Goal: Transaction & Acquisition: Obtain resource

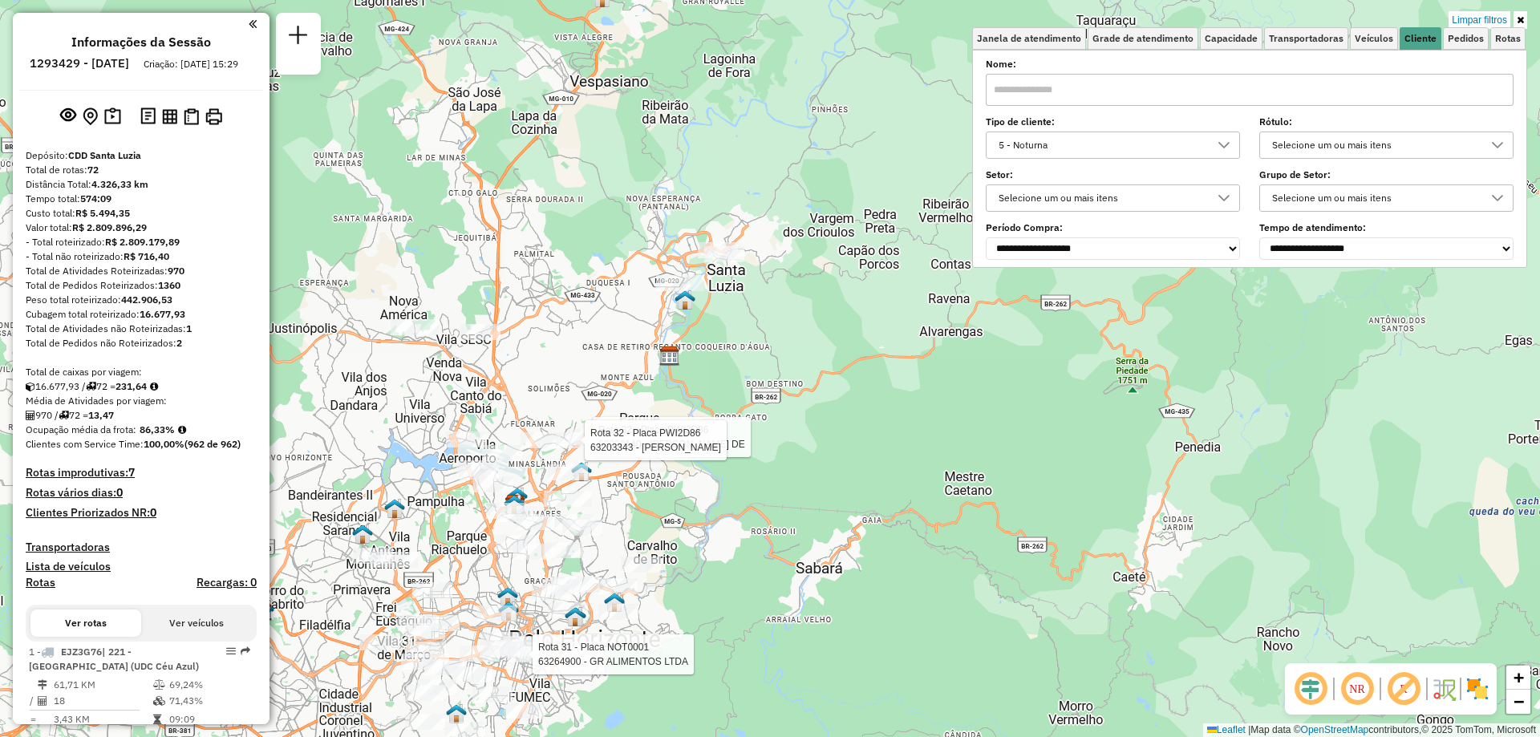
scroll to position [10, 55]
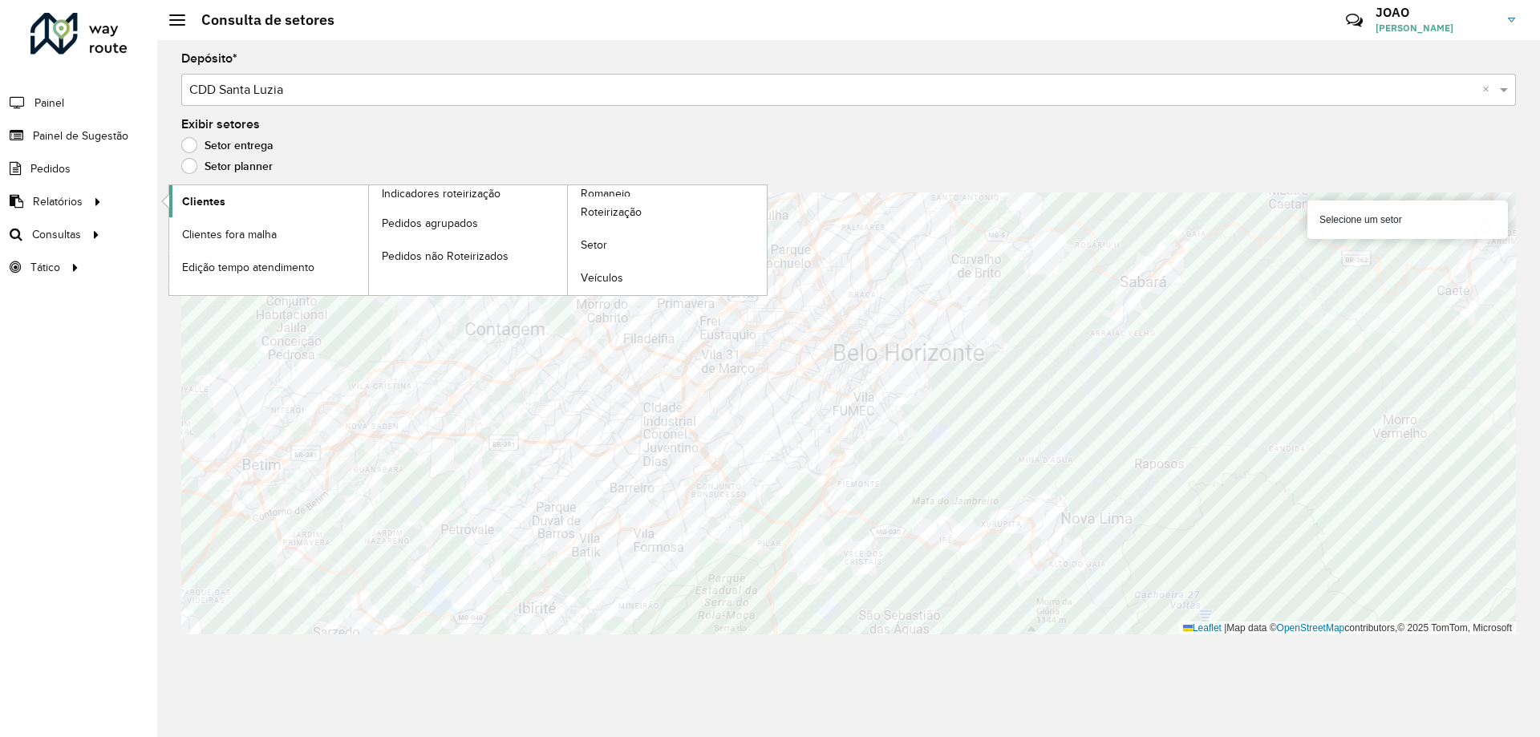
click at [210, 190] on link "Clientes" at bounding box center [268, 201] width 199 height 32
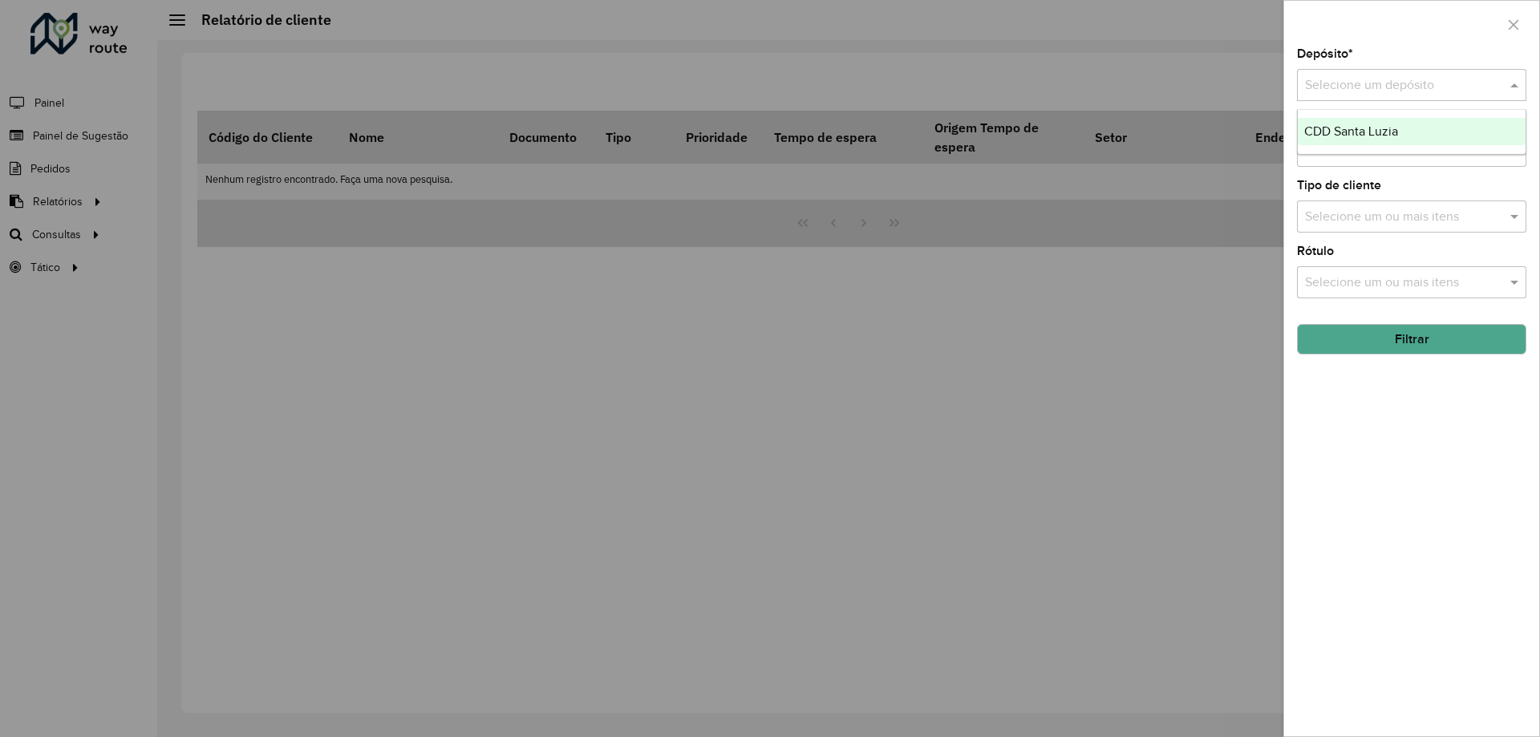
click at [1422, 90] on input "text" at bounding box center [1395, 85] width 181 height 19
click at [1365, 139] on div "CDD Santa Luzia" at bounding box center [1412, 131] width 228 height 27
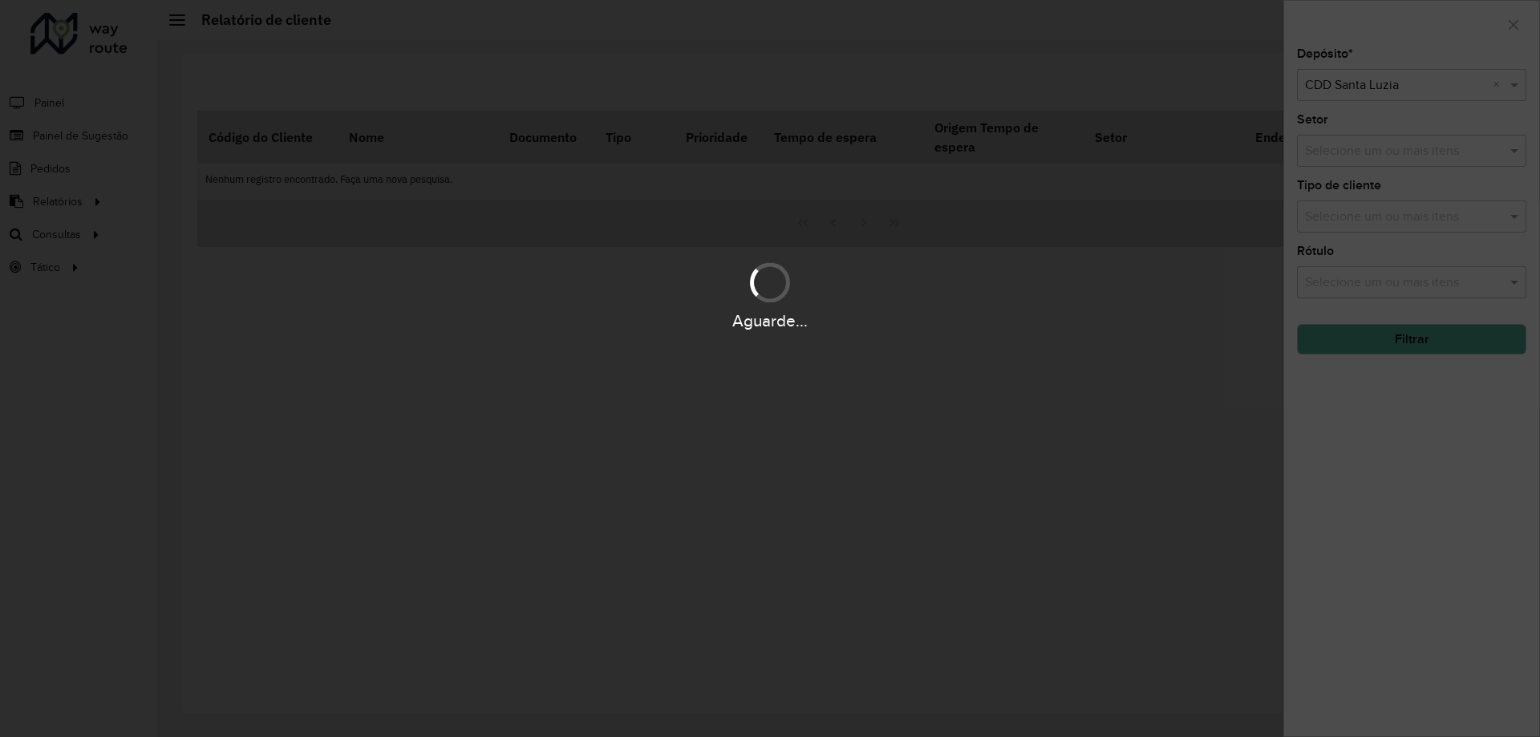
click at [1333, 475] on div "Aguarde..." at bounding box center [770, 368] width 1540 height 737
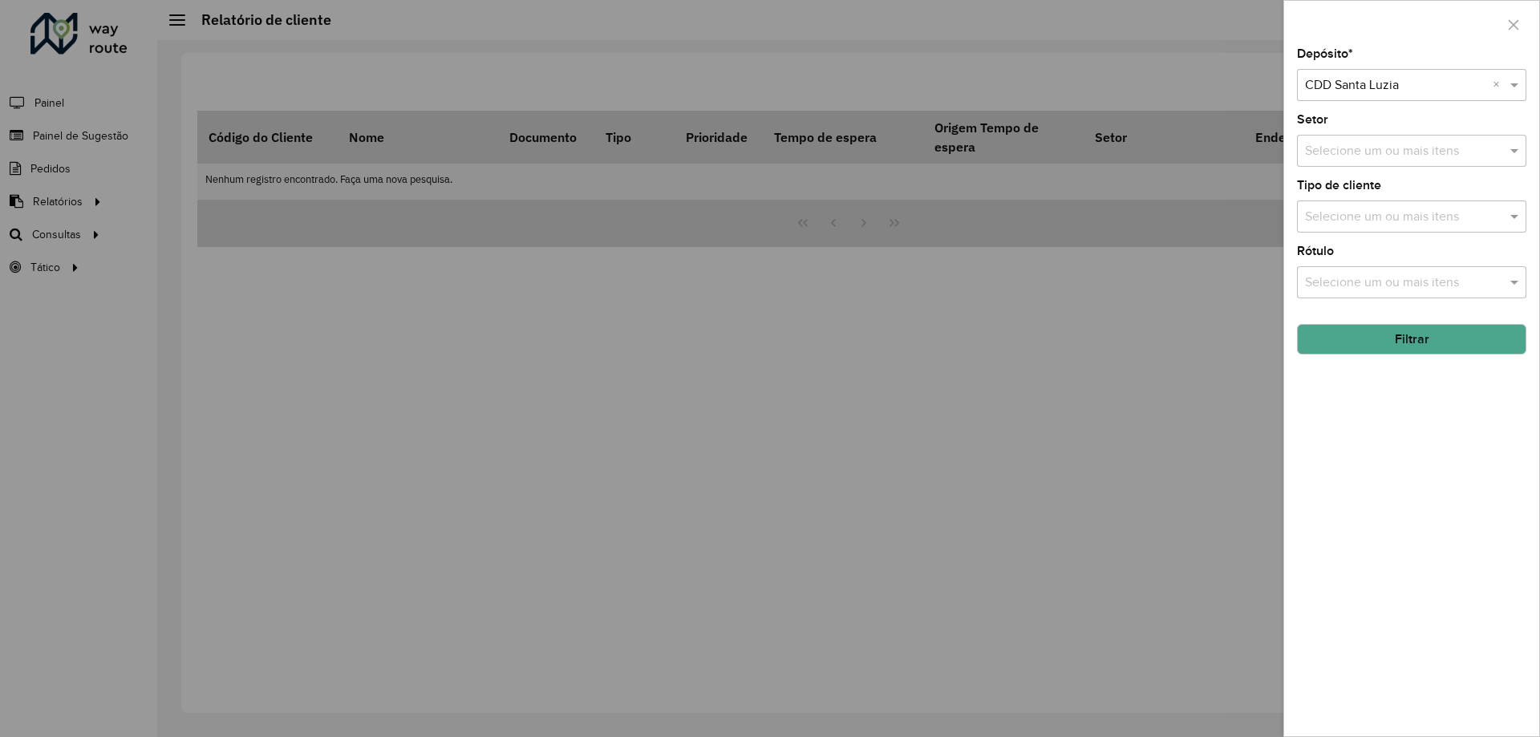
click at [1388, 339] on button "Filtrar" at bounding box center [1411, 339] width 229 height 30
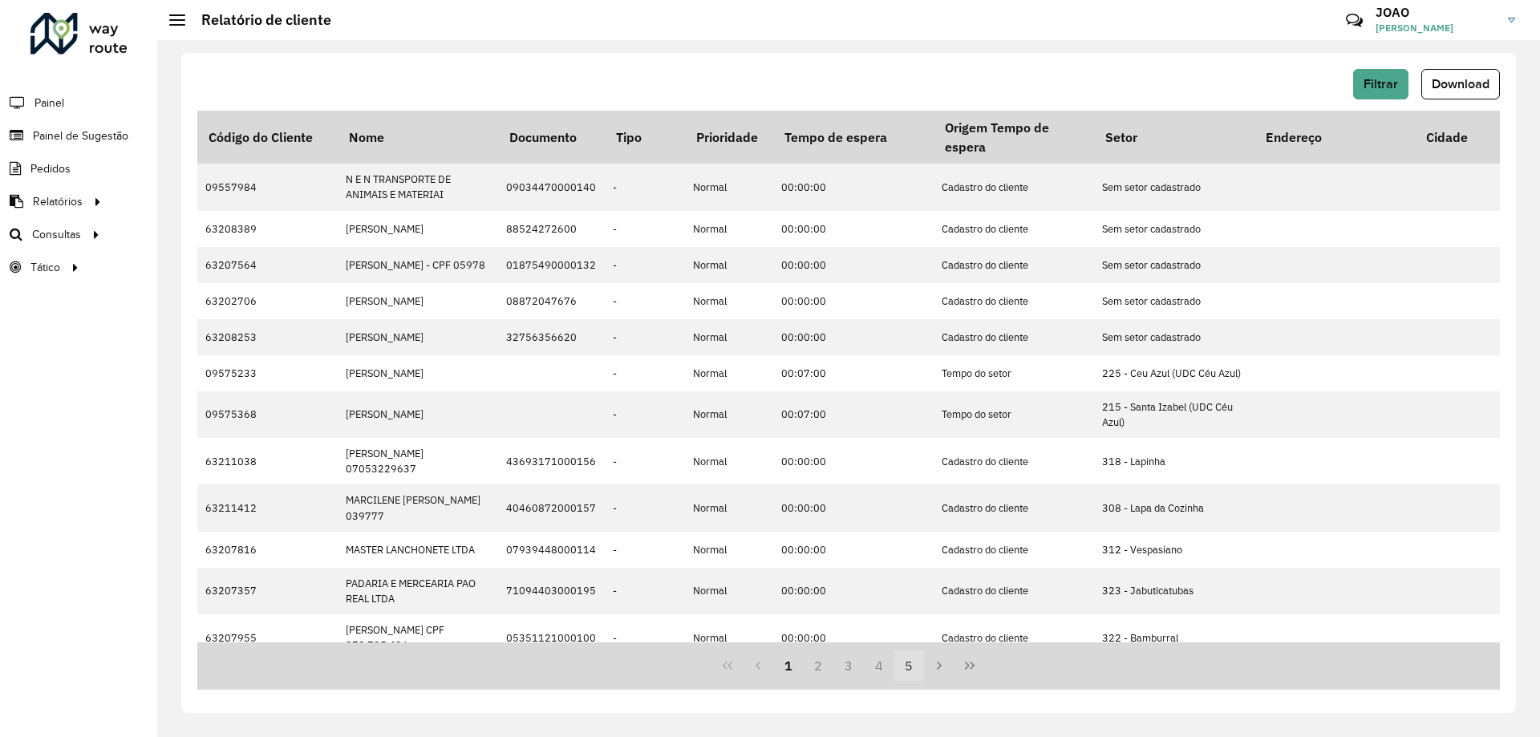
click at [913, 668] on button "5" at bounding box center [910, 666] width 30 height 30
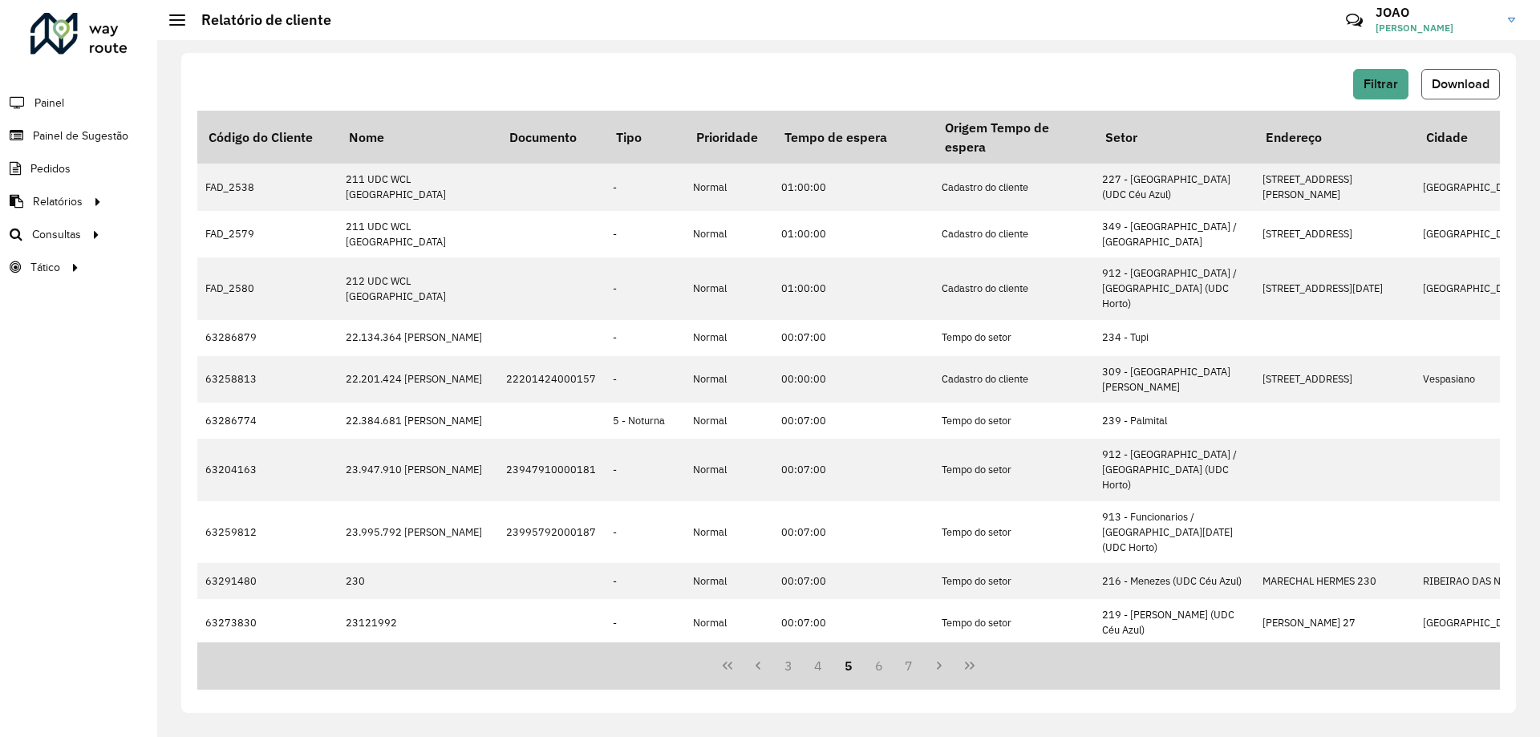
click at [1446, 82] on span "Download" at bounding box center [1461, 84] width 58 height 14
click at [912, 55] on div "Filtrar Download Código do Cliente Nome Documento Tipo Prioridade Tempo de espe…" at bounding box center [848, 383] width 1335 height 660
click at [361, 82] on div "Filtrar Download" at bounding box center [848, 84] width 1303 height 30
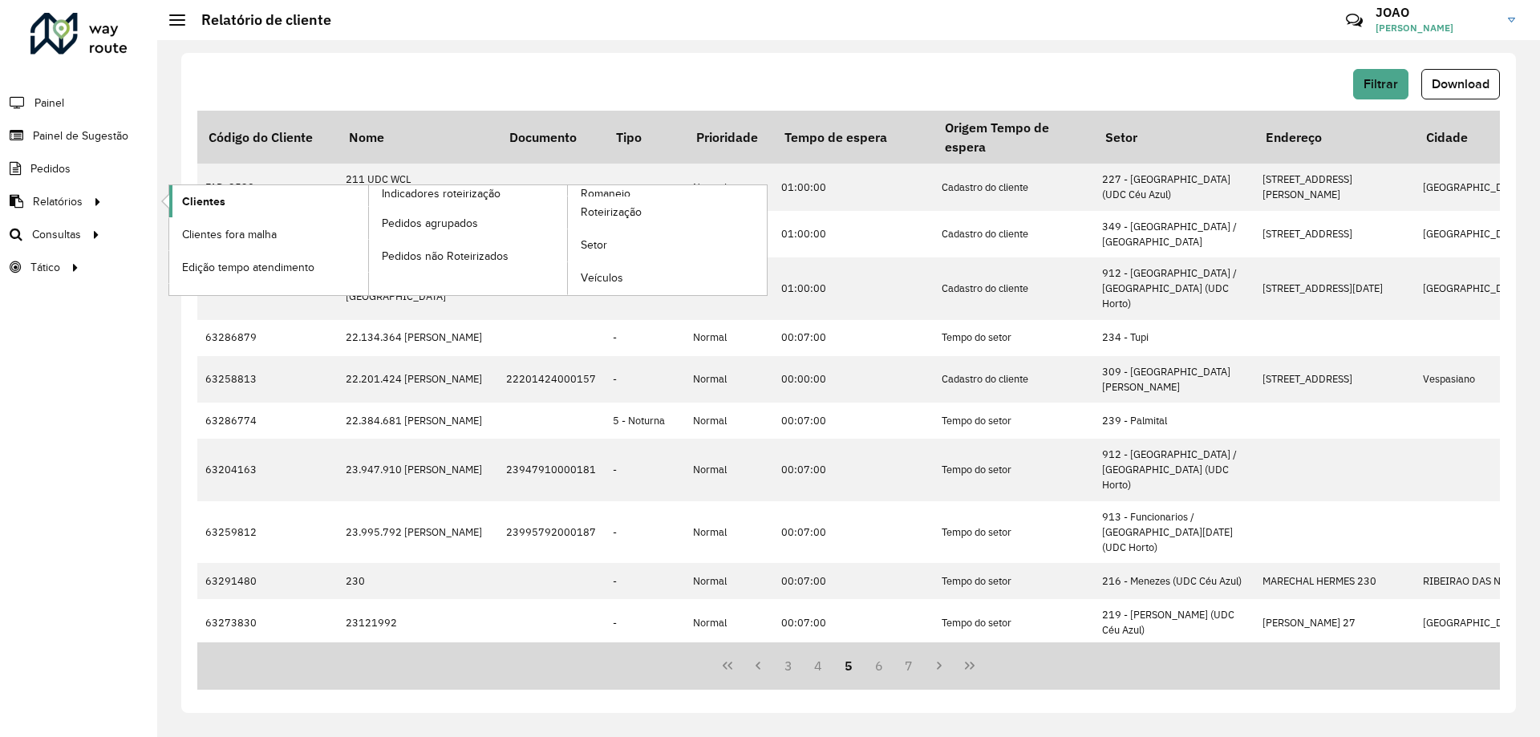
click at [221, 205] on span "Clientes" at bounding box center [203, 201] width 43 height 17
click at [193, 199] on span "Clientes" at bounding box center [203, 201] width 43 height 17
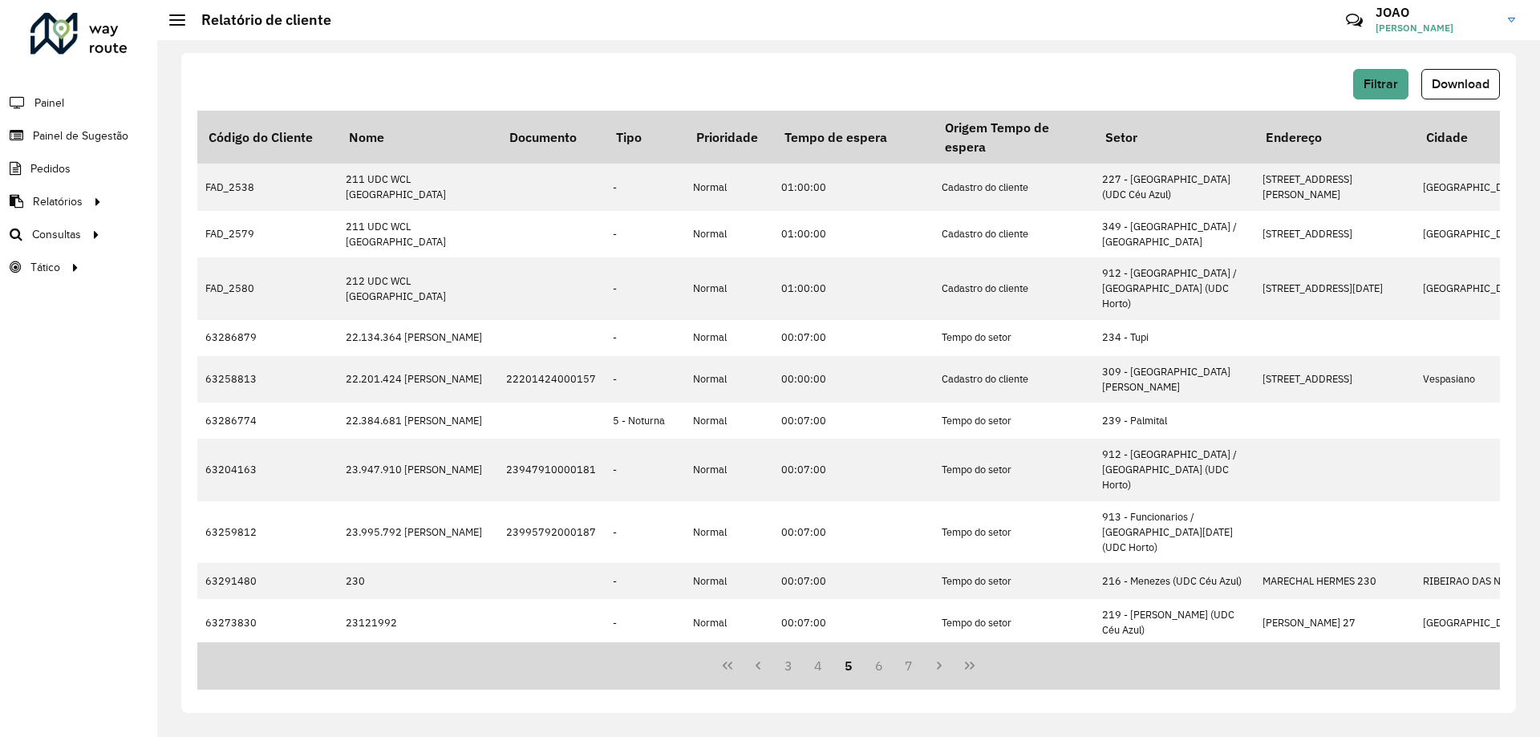
click at [259, 108] on div "Filtrar Download" at bounding box center [848, 90] width 1303 height 42
click at [1451, 83] on span "Download" at bounding box center [1461, 84] width 58 height 14
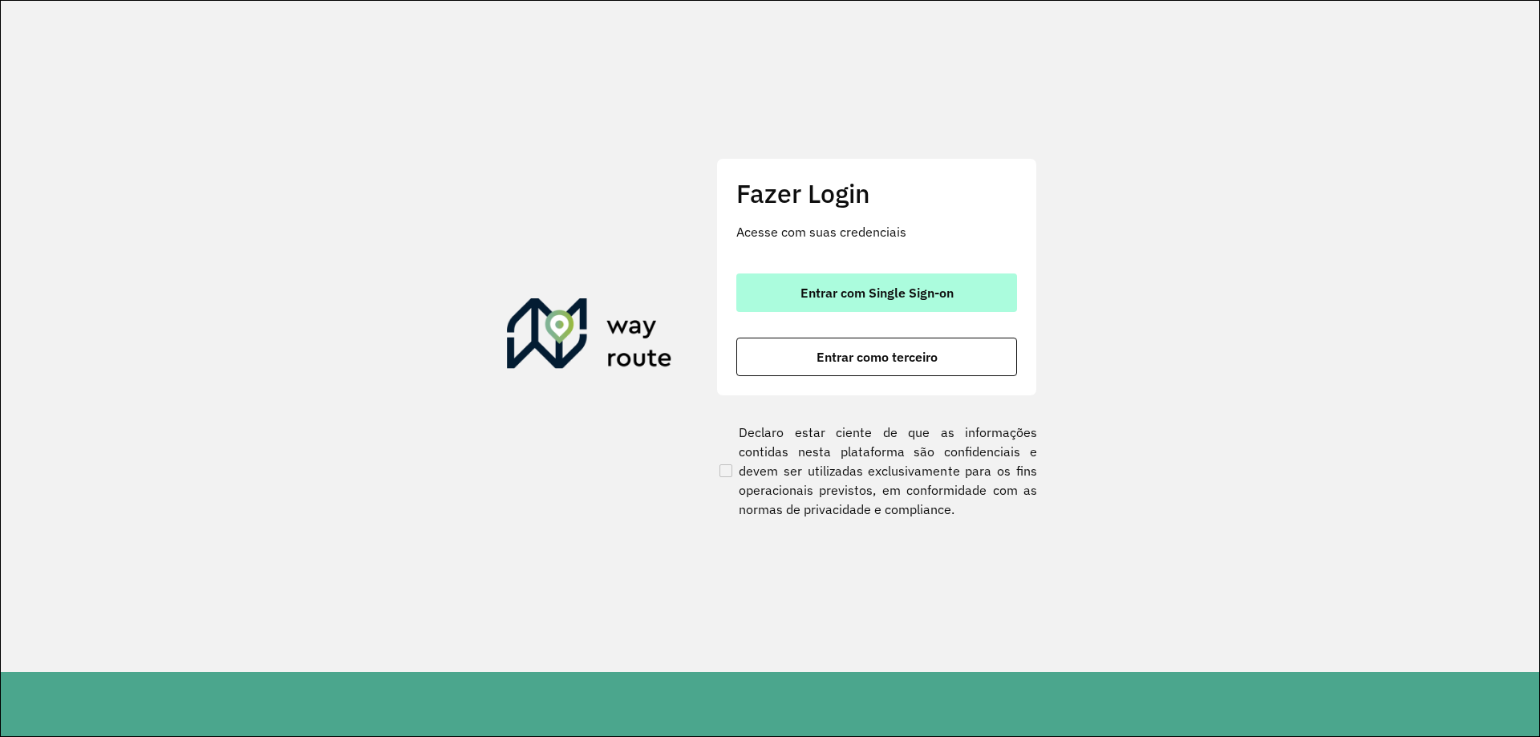
click at [827, 281] on button "Entrar com Single Sign-on" at bounding box center [877, 293] width 281 height 39
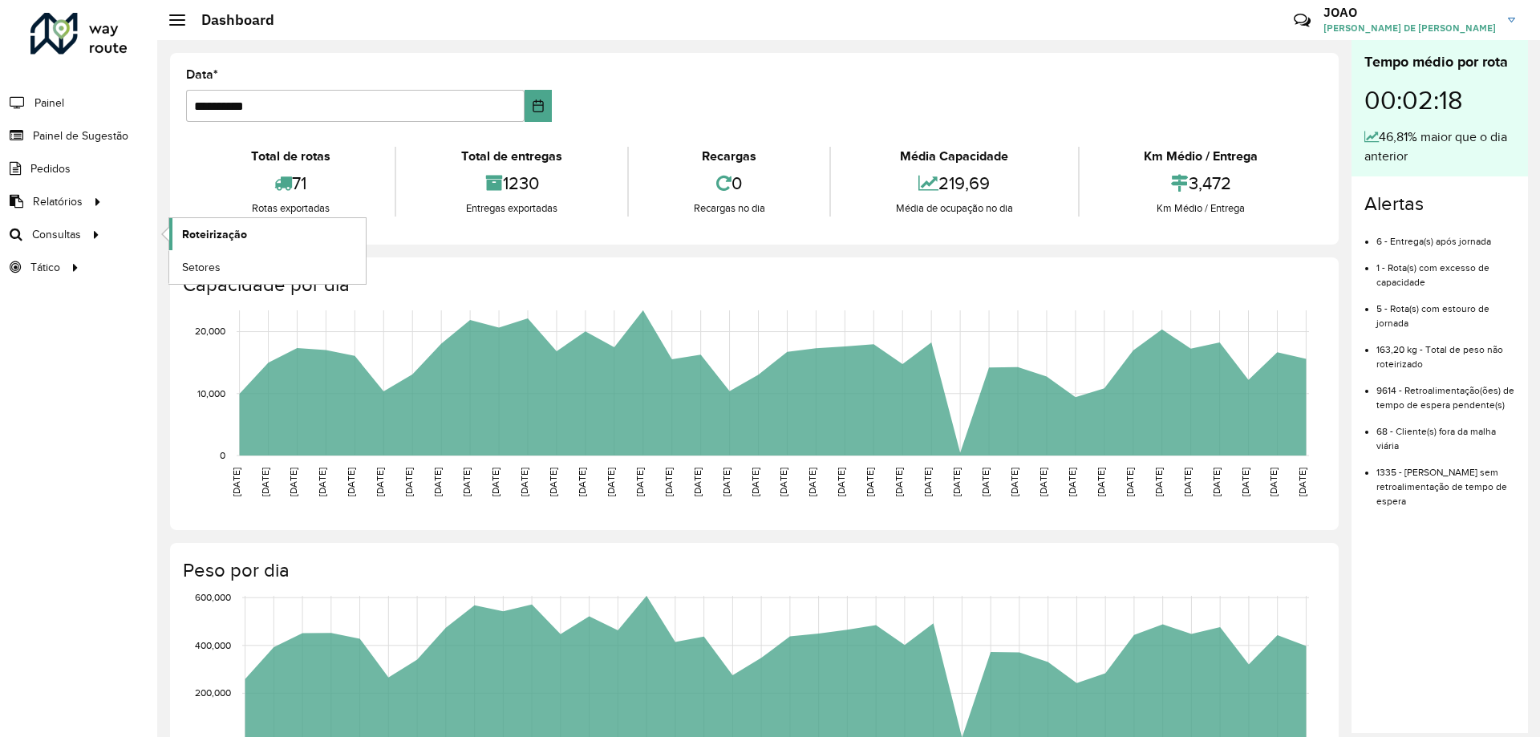
click at [189, 234] on span "Roteirização" at bounding box center [214, 234] width 65 height 17
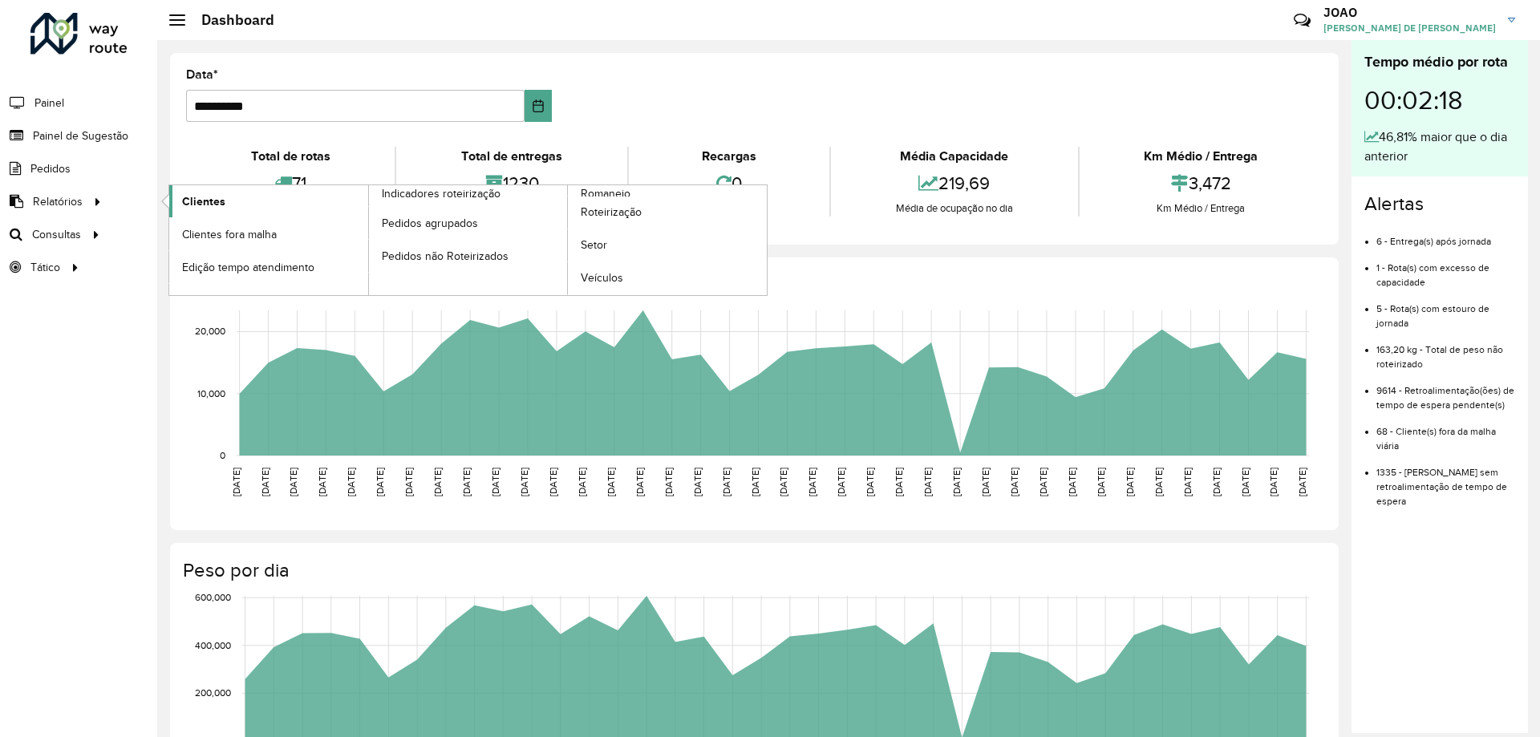
click at [211, 200] on span "Clientes" at bounding box center [203, 201] width 43 height 17
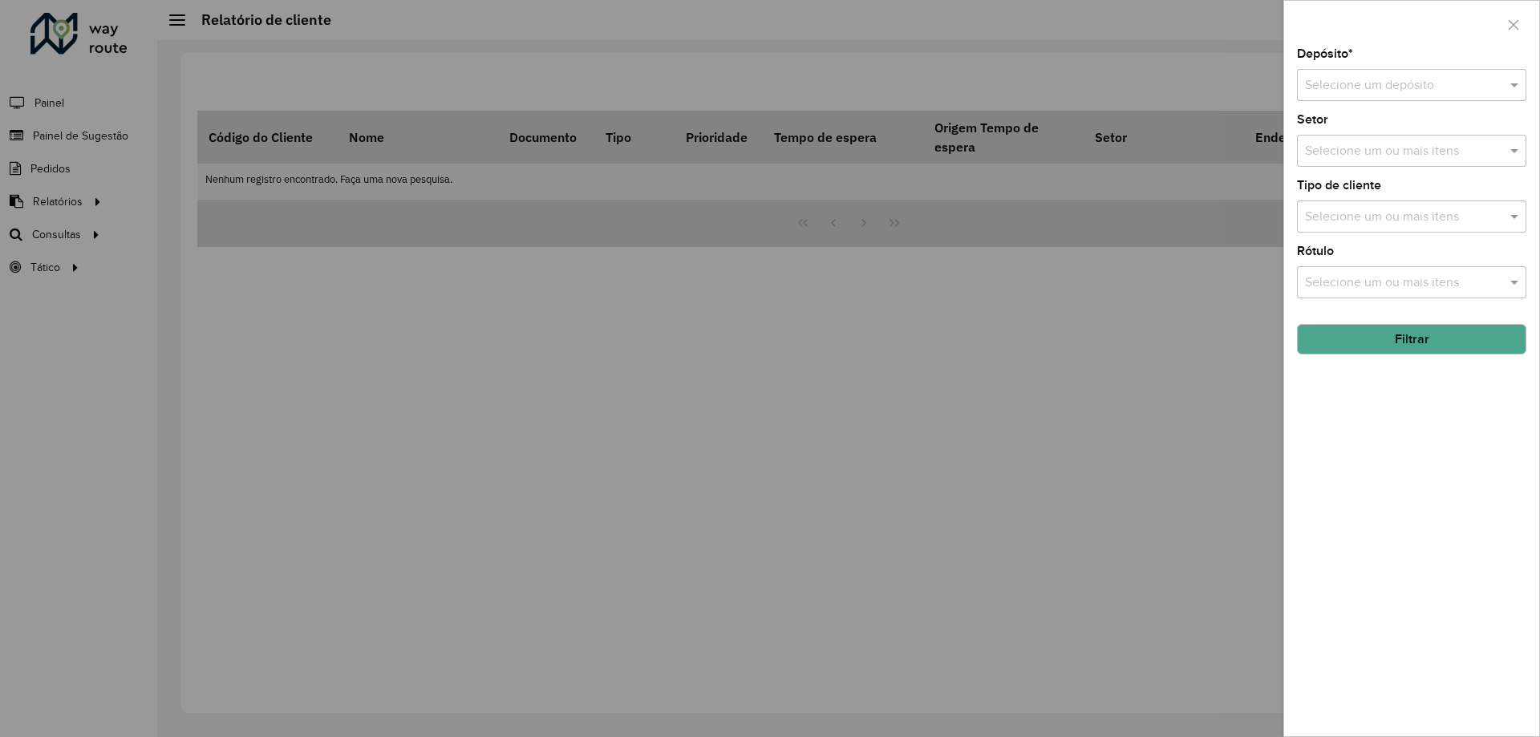
click at [1443, 95] on input "text" at bounding box center [1395, 85] width 181 height 19
click at [1430, 130] on div "CDD Santa Luzia" at bounding box center [1412, 131] width 228 height 27
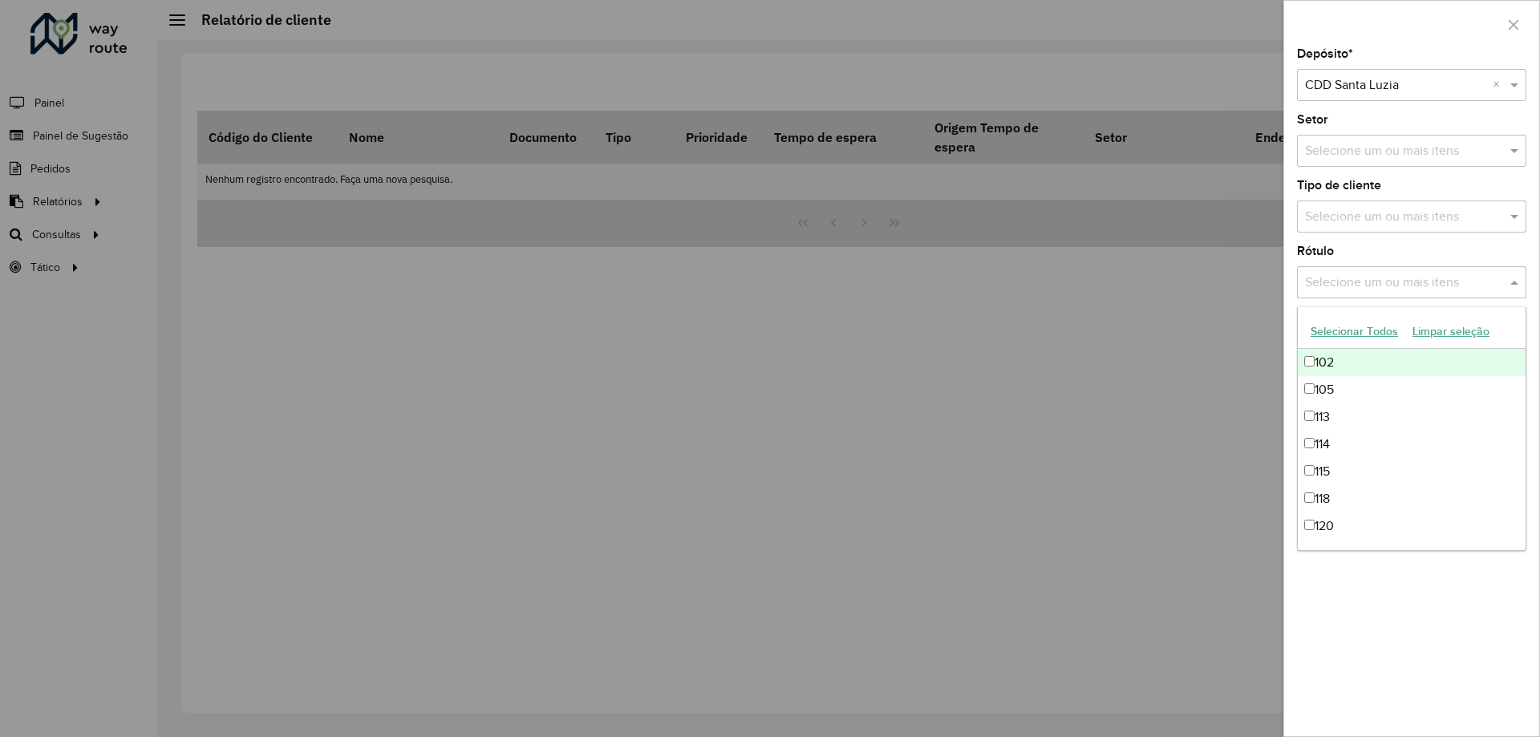
click at [1496, 286] on input "text" at bounding box center [1403, 283] width 205 height 19
click at [1453, 220] on input "text" at bounding box center [1403, 217] width 205 height 19
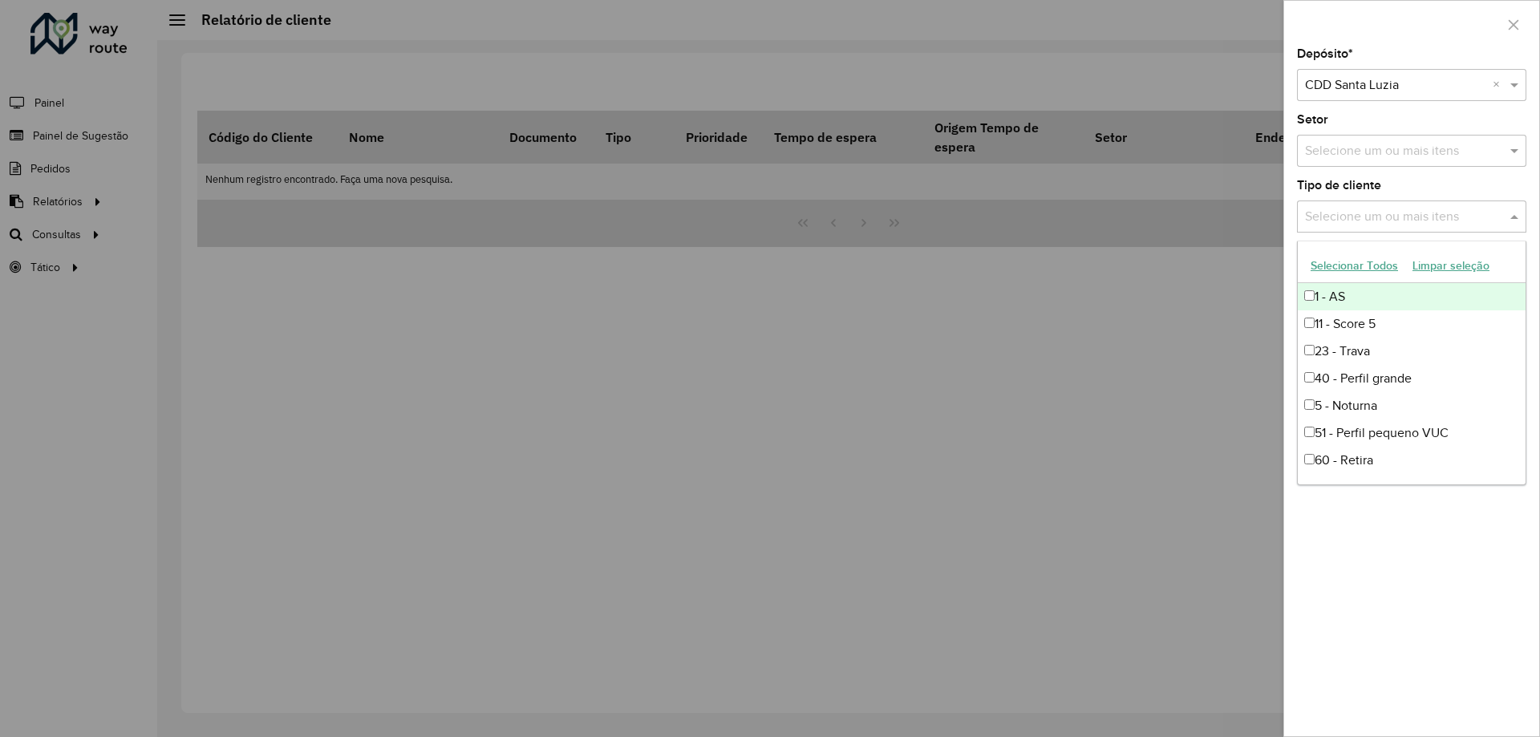
click at [1368, 260] on button "Selecionar Todos" at bounding box center [1355, 266] width 102 height 25
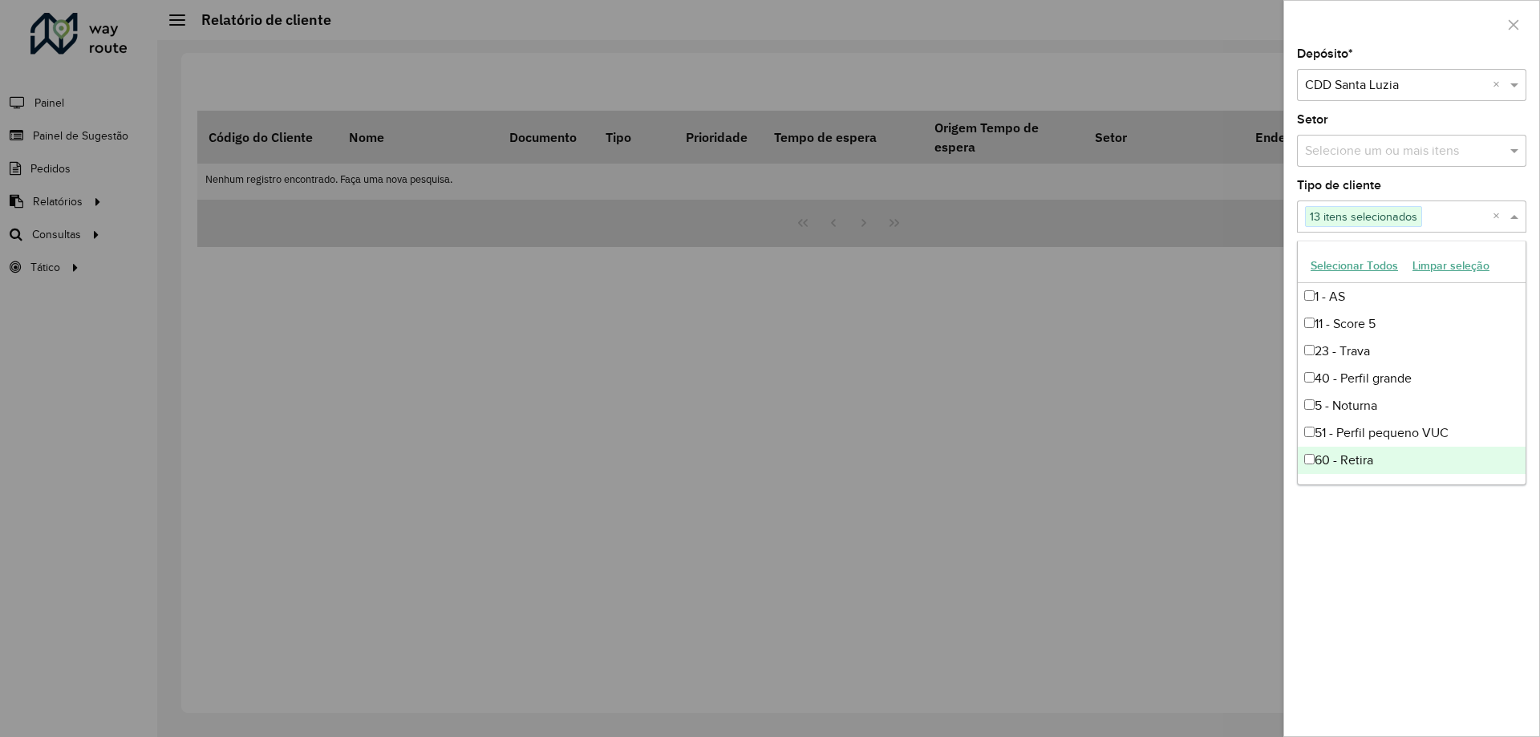
click at [1380, 566] on div "Depósito * Selecione um depósito × CDD Santa Luzia × Setor Selecione um ou mais…" at bounding box center [1411, 392] width 255 height 688
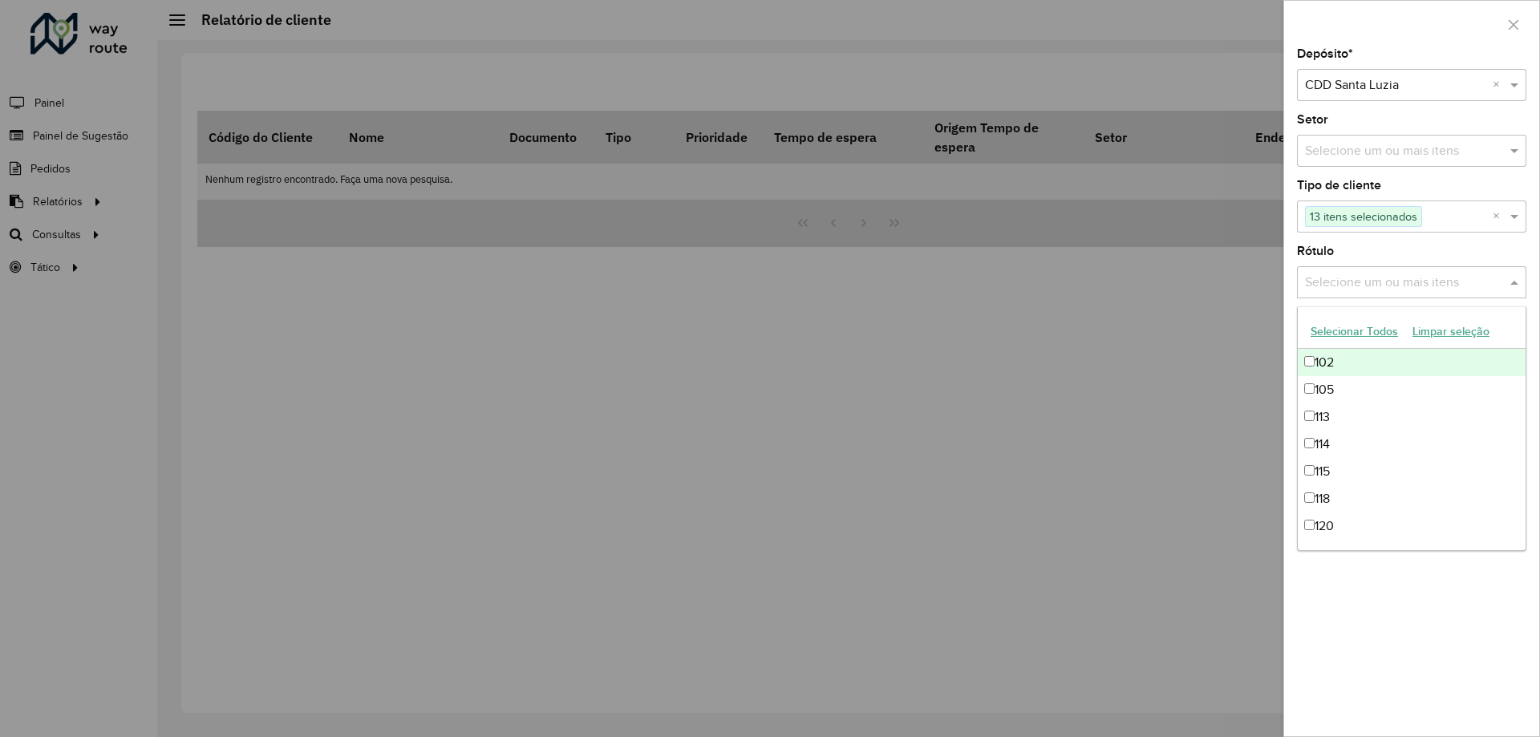
click at [1402, 288] on input "text" at bounding box center [1403, 283] width 205 height 19
click at [1402, 287] on input "text" at bounding box center [1403, 283] width 205 height 19
click at [1397, 154] on input "text" at bounding box center [1403, 151] width 205 height 19
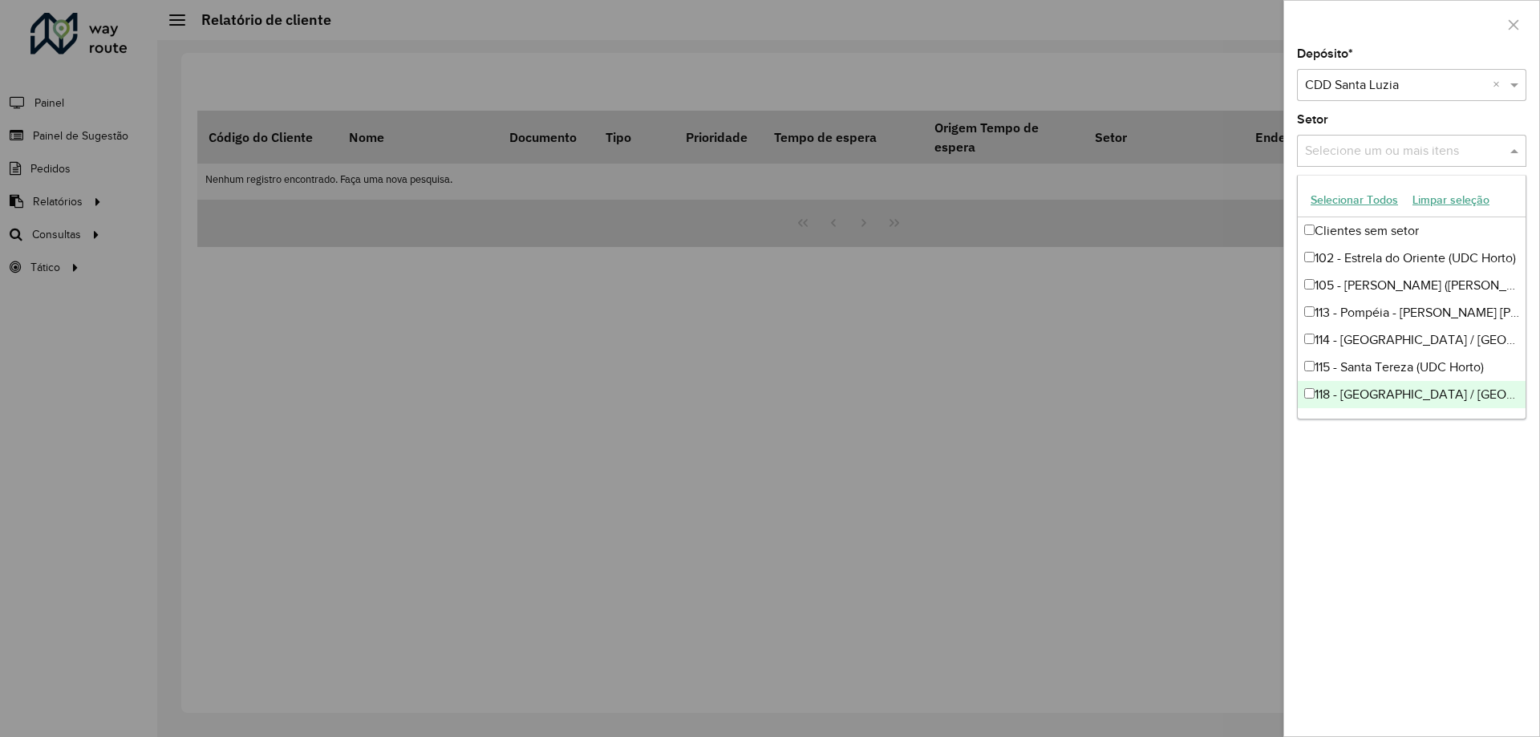
click at [1372, 635] on div "Depósito * Selecione um depósito × CDD Santa Luzia × Setor Selecione um ou mais…" at bounding box center [1411, 392] width 255 height 688
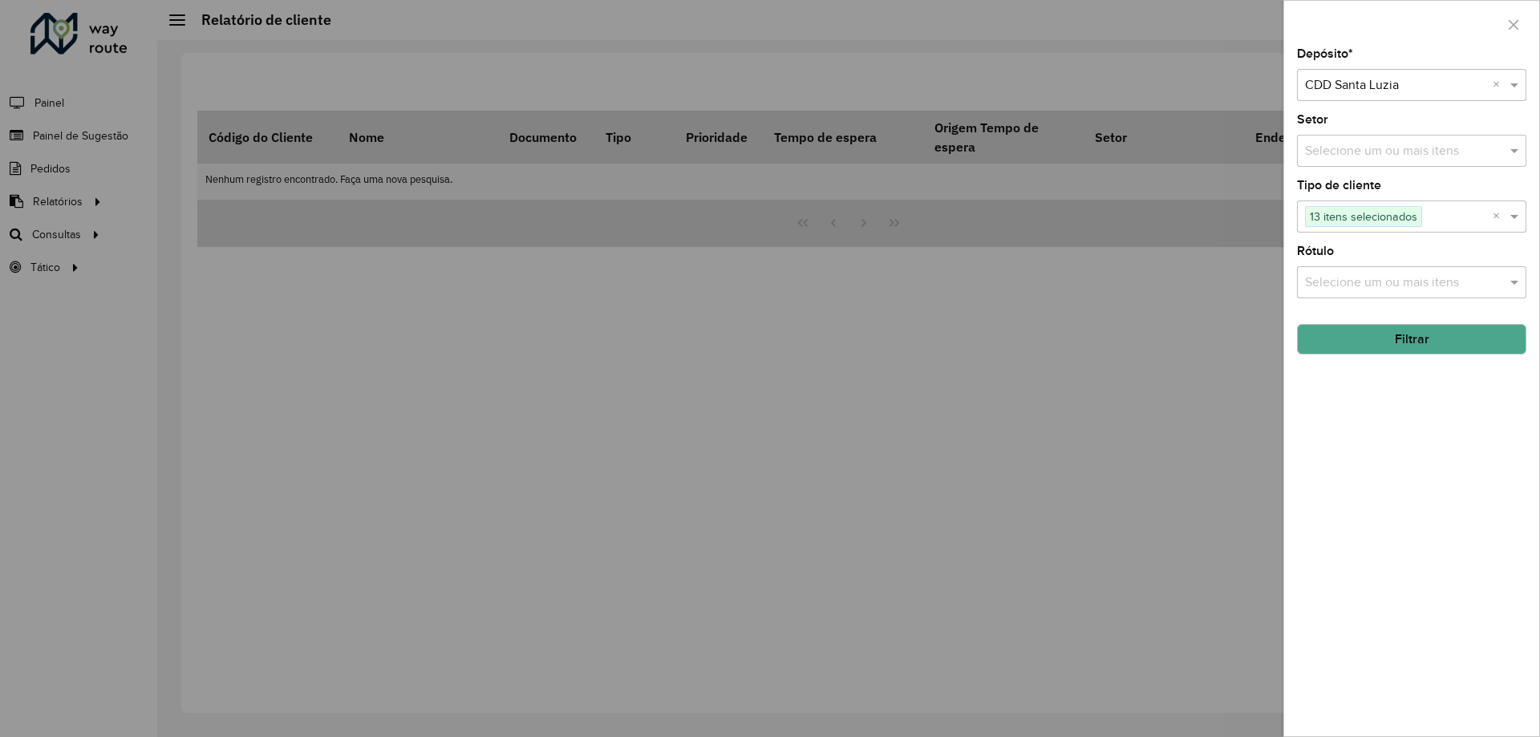
click at [1432, 346] on button "Filtrar" at bounding box center [1411, 339] width 229 height 30
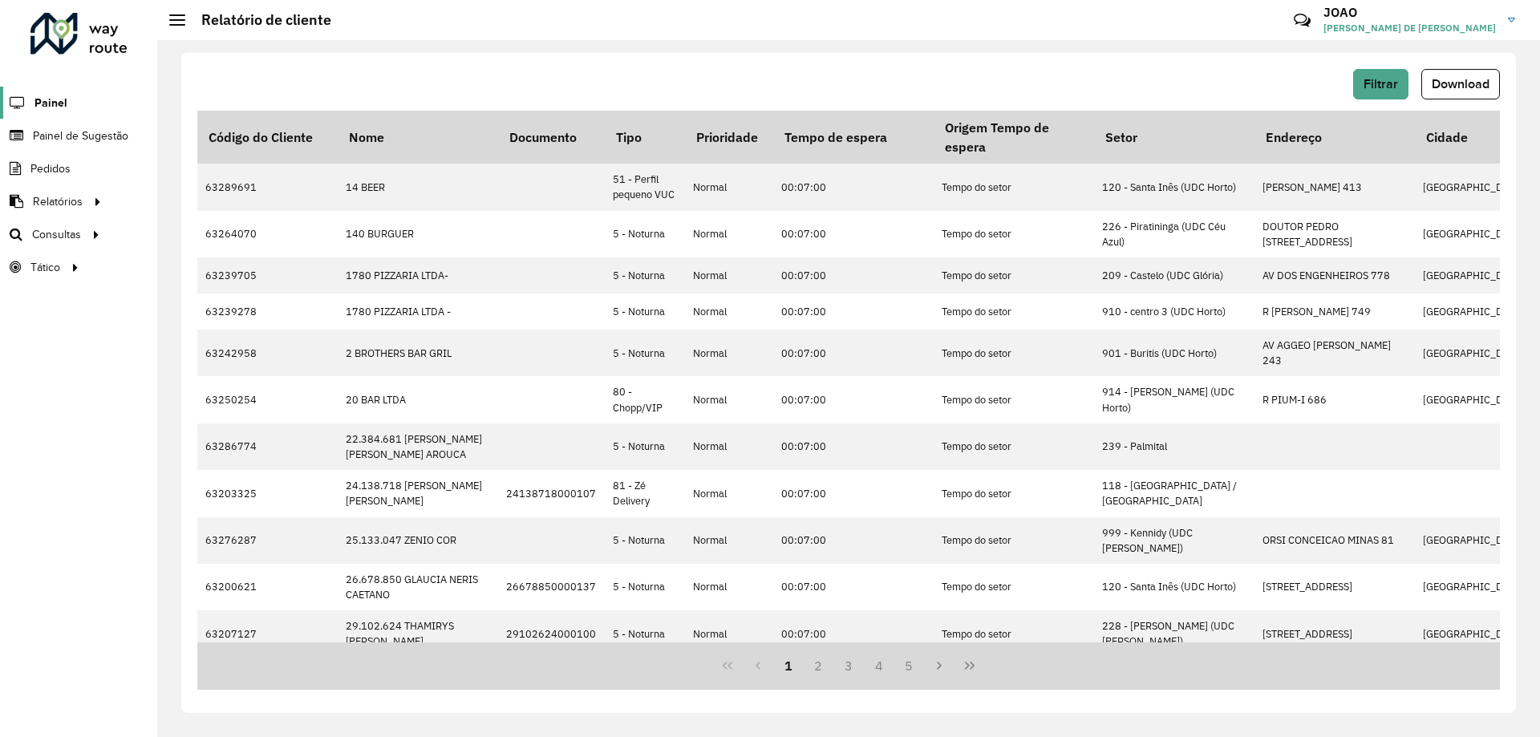
click at [50, 100] on span "Painel" at bounding box center [50, 103] width 33 height 17
click at [83, 136] on span "Painel de Sugestão" at bounding box center [83, 136] width 100 height 17
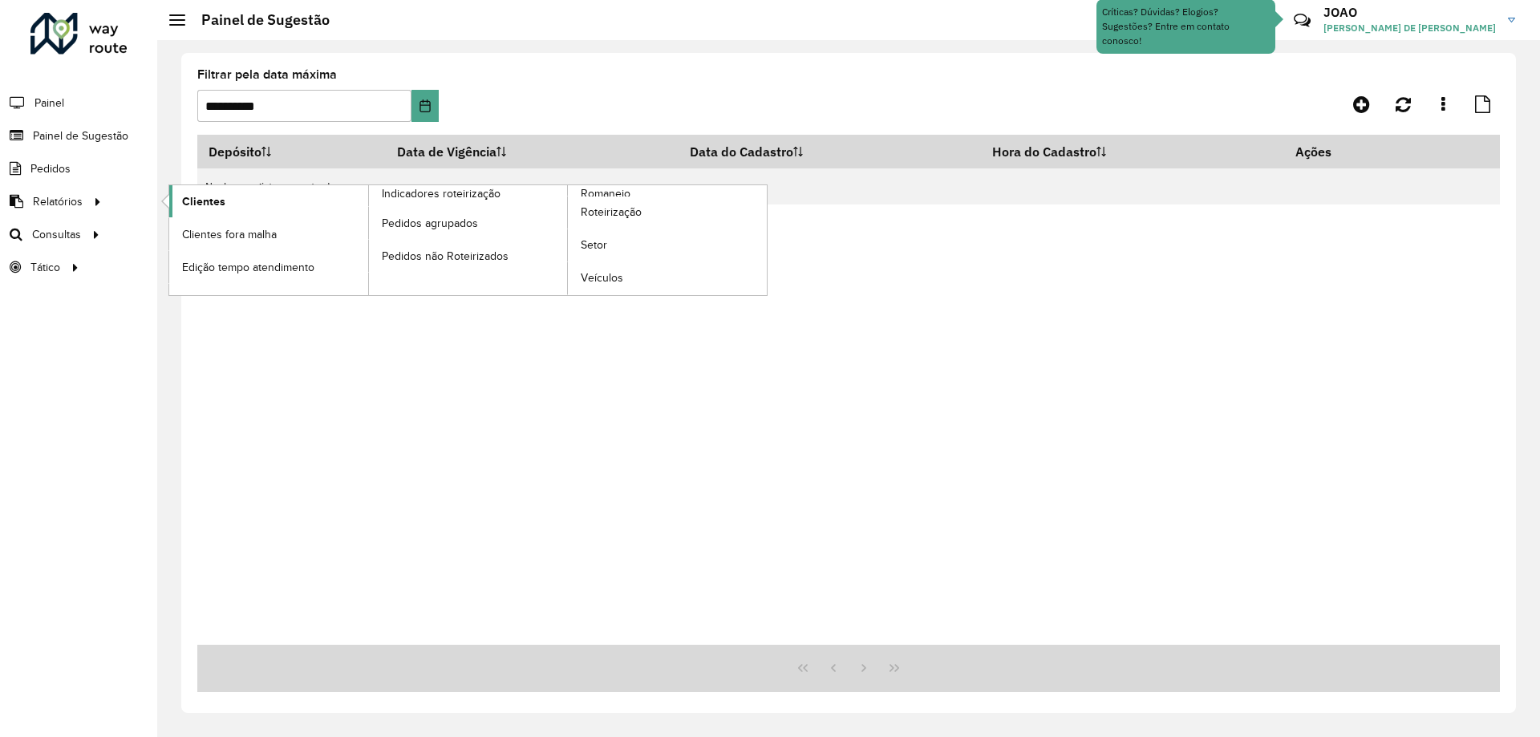
click at [175, 197] on link "Clientes" at bounding box center [268, 201] width 199 height 32
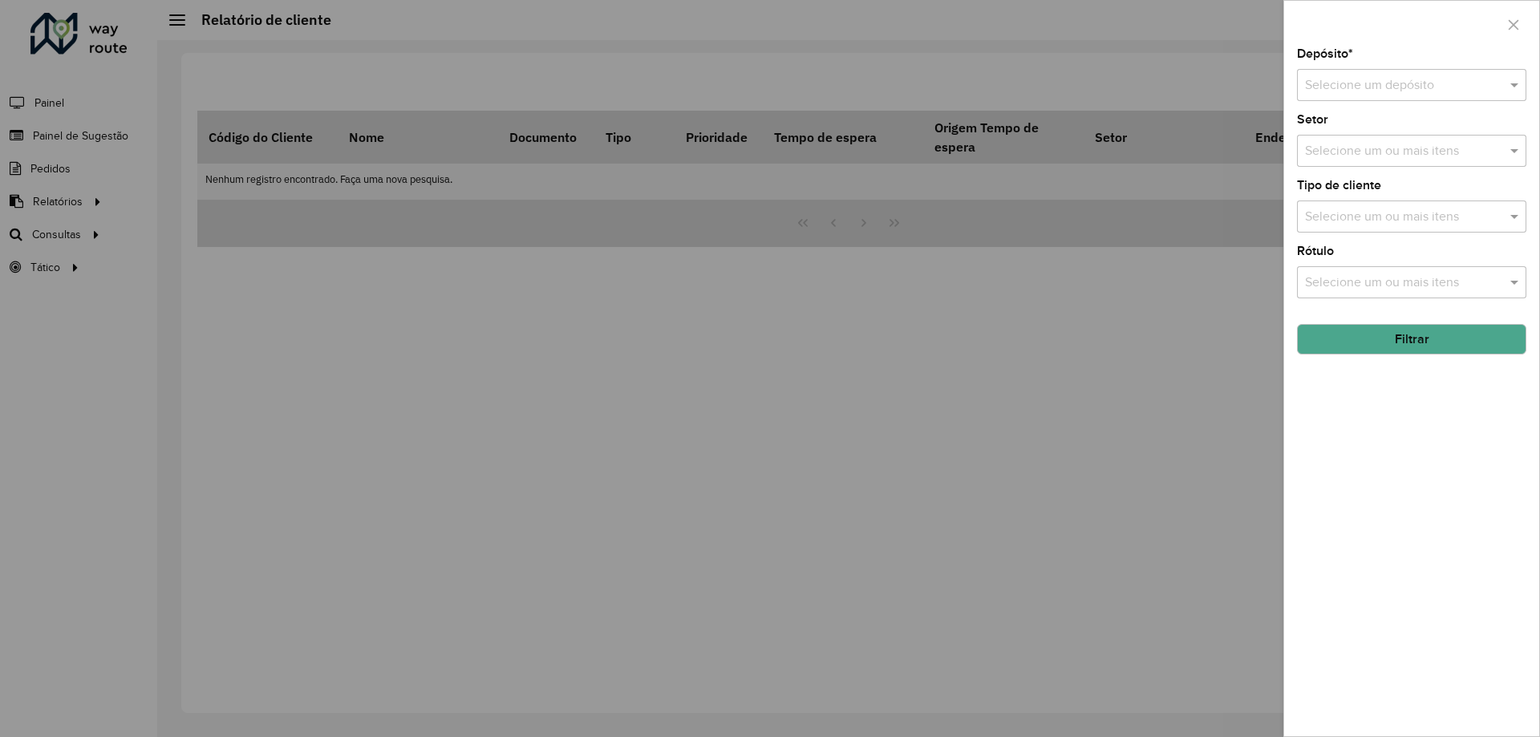
click at [1350, 87] on input "text" at bounding box center [1395, 85] width 181 height 19
click at [1353, 127] on span "CDD Santa Luzia" at bounding box center [1352, 131] width 94 height 14
click at [1385, 436] on div "Depósito * Selecione um depósito × CDD Santa Luzia × Setor Selecione um ou mais…" at bounding box center [1411, 392] width 255 height 688
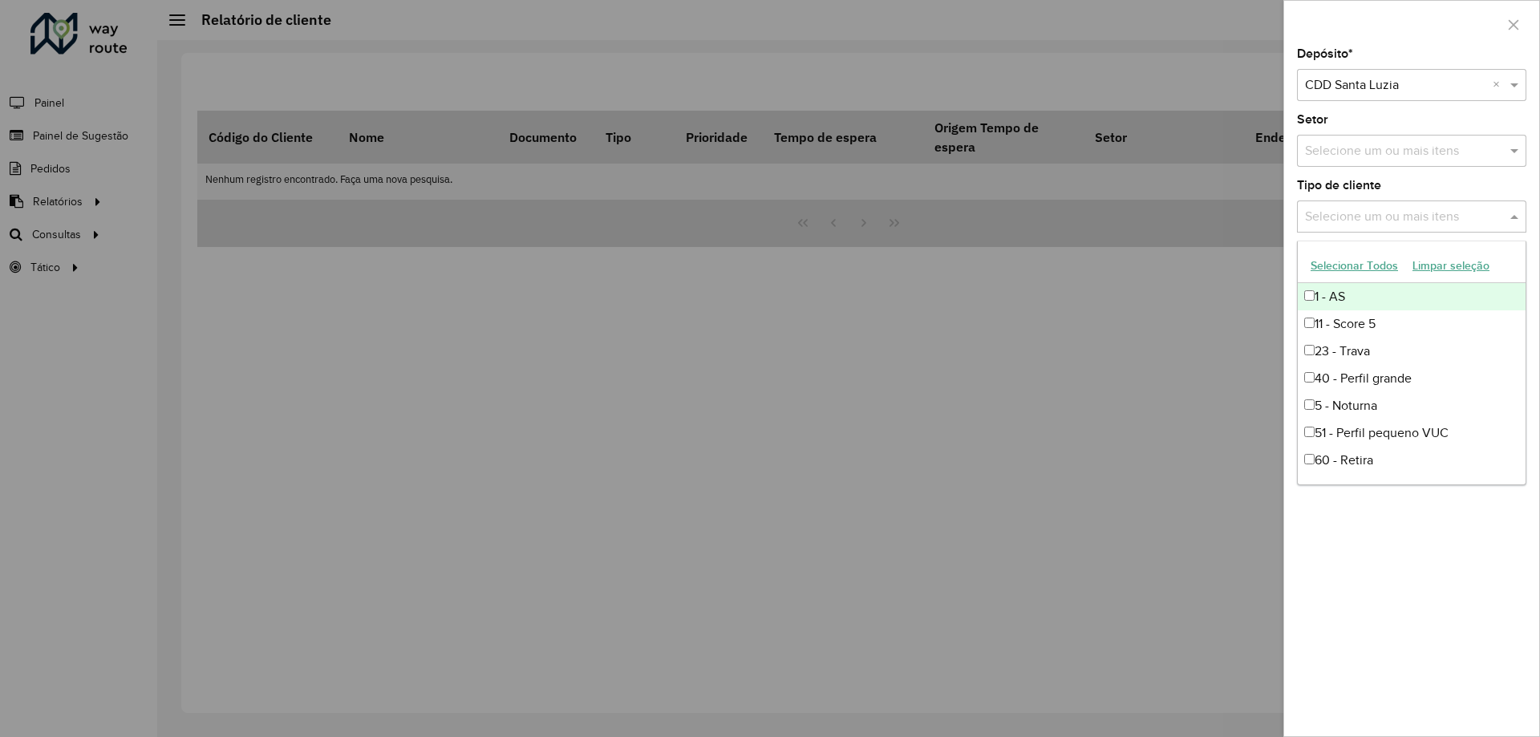
click at [1413, 216] on input "text" at bounding box center [1403, 217] width 205 height 19
click at [1344, 265] on button "Selecionar Todos" at bounding box center [1355, 266] width 102 height 25
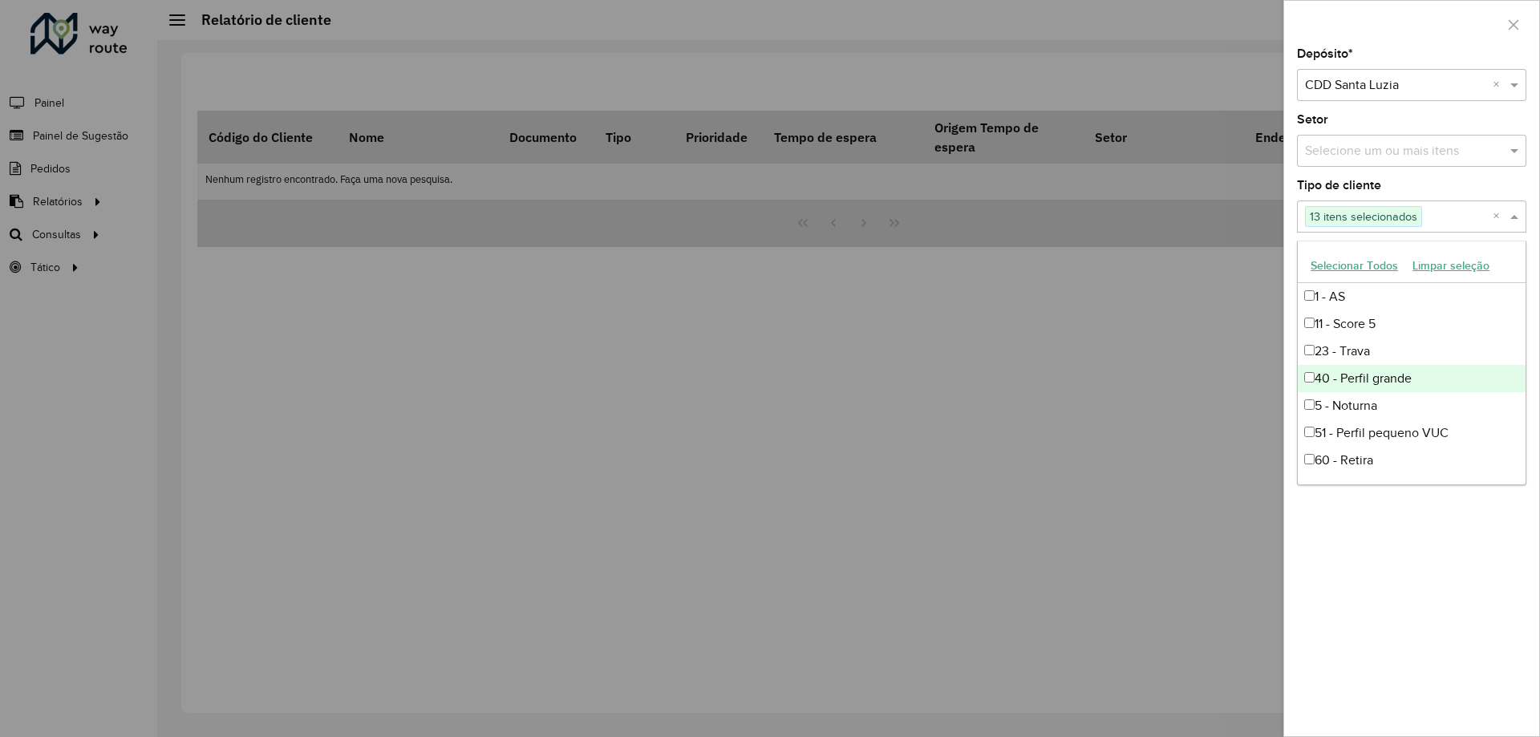
scroll to position [162, 0]
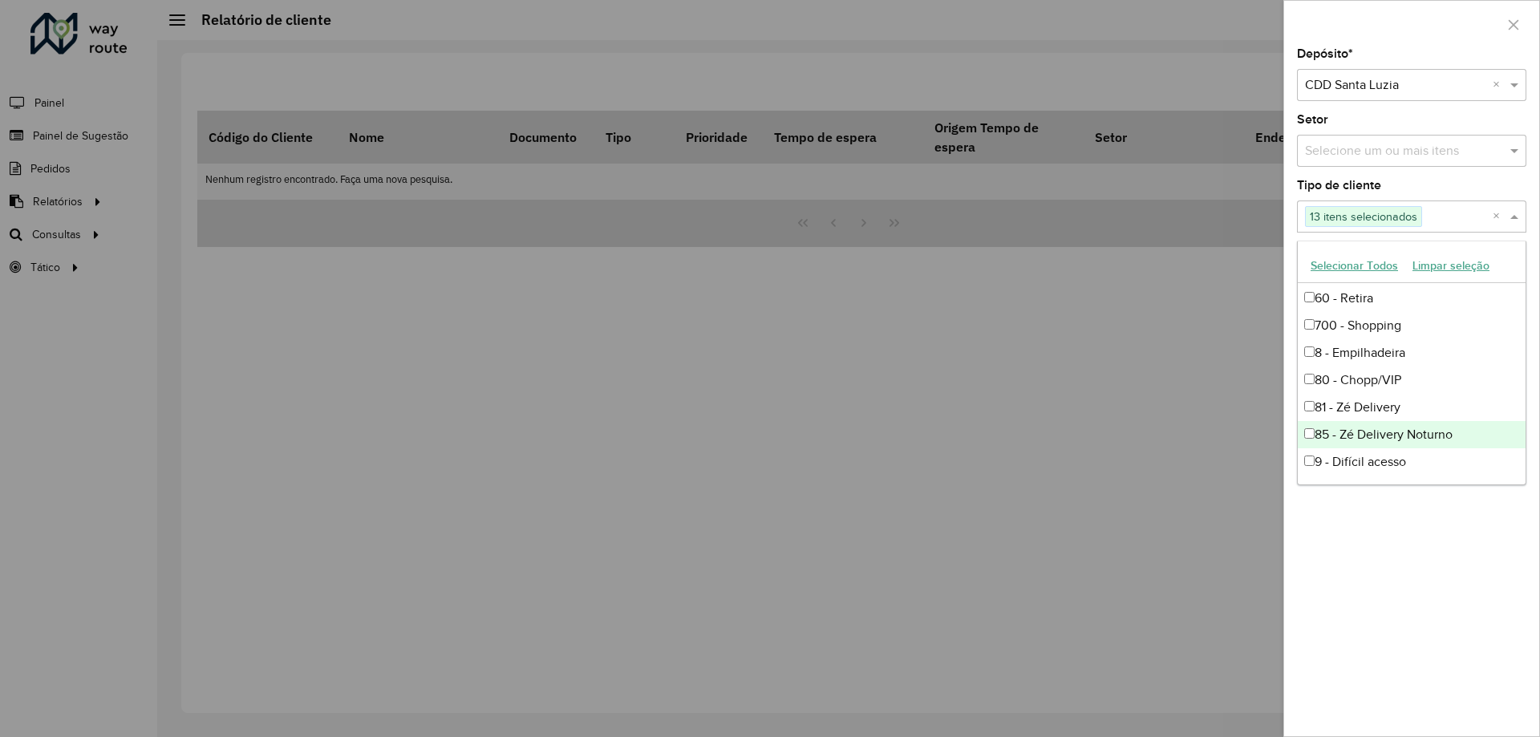
click at [1402, 542] on div "Depósito * Selecione um depósito × CDD Santa Luzia × Setor Selecione um ou mais…" at bounding box center [1411, 392] width 255 height 688
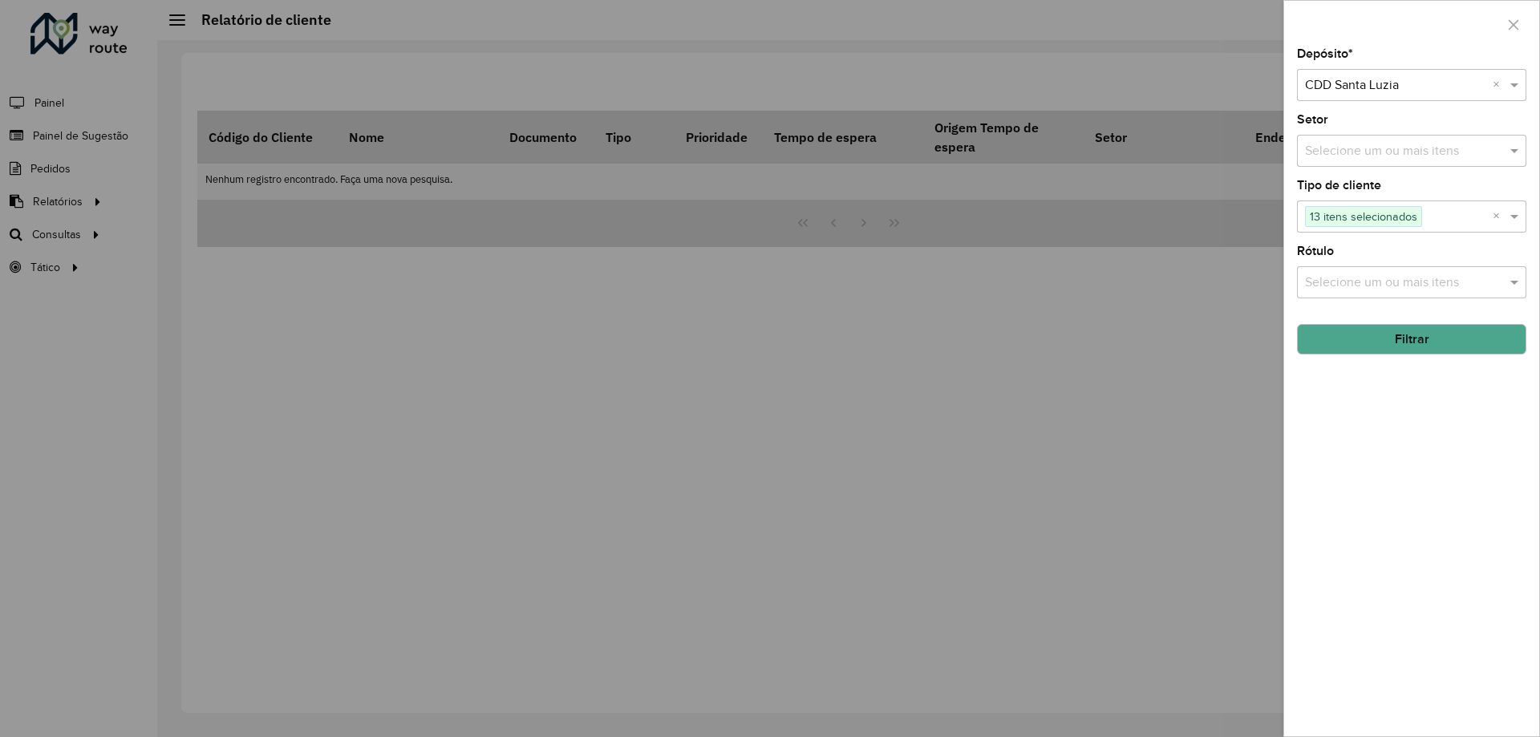
click at [1423, 343] on button "Filtrar" at bounding box center [1411, 339] width 229 height 30
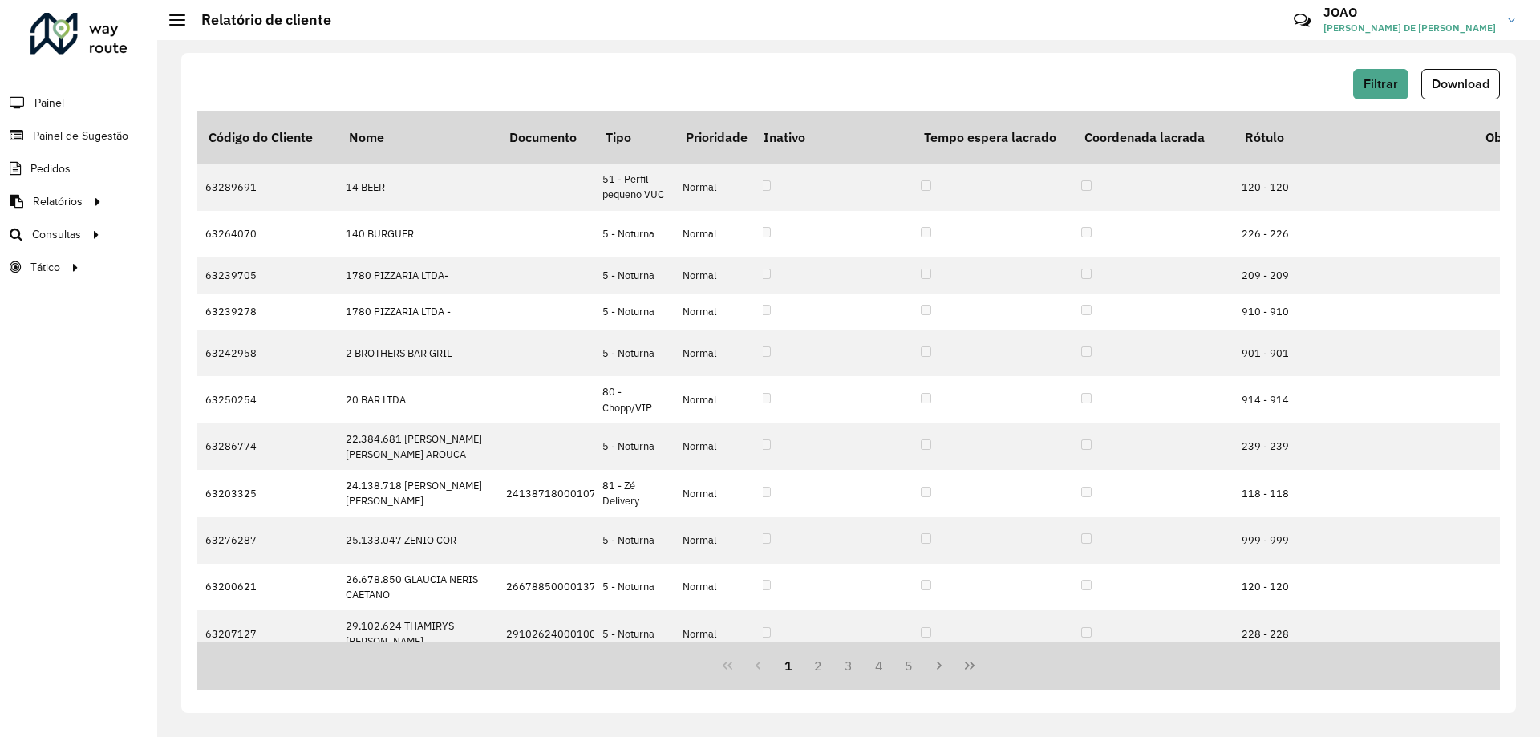
scroll to position [0, 1635]
click at [1465, 84] on span "Download" at bounding box center [1461, 84] width 58 height 14
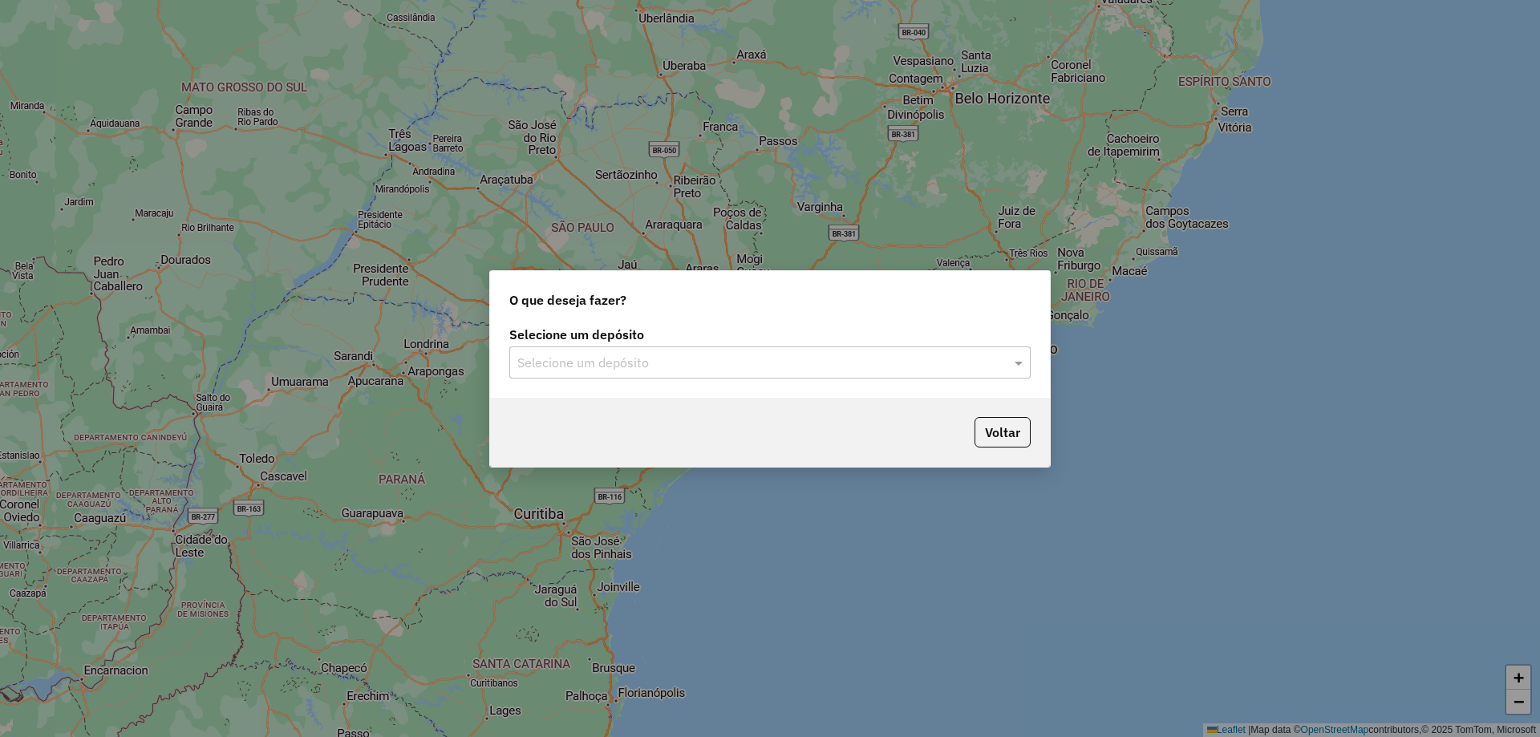
click at [1010, 361] on div at bounding box center [769, 362] width 521 height 21
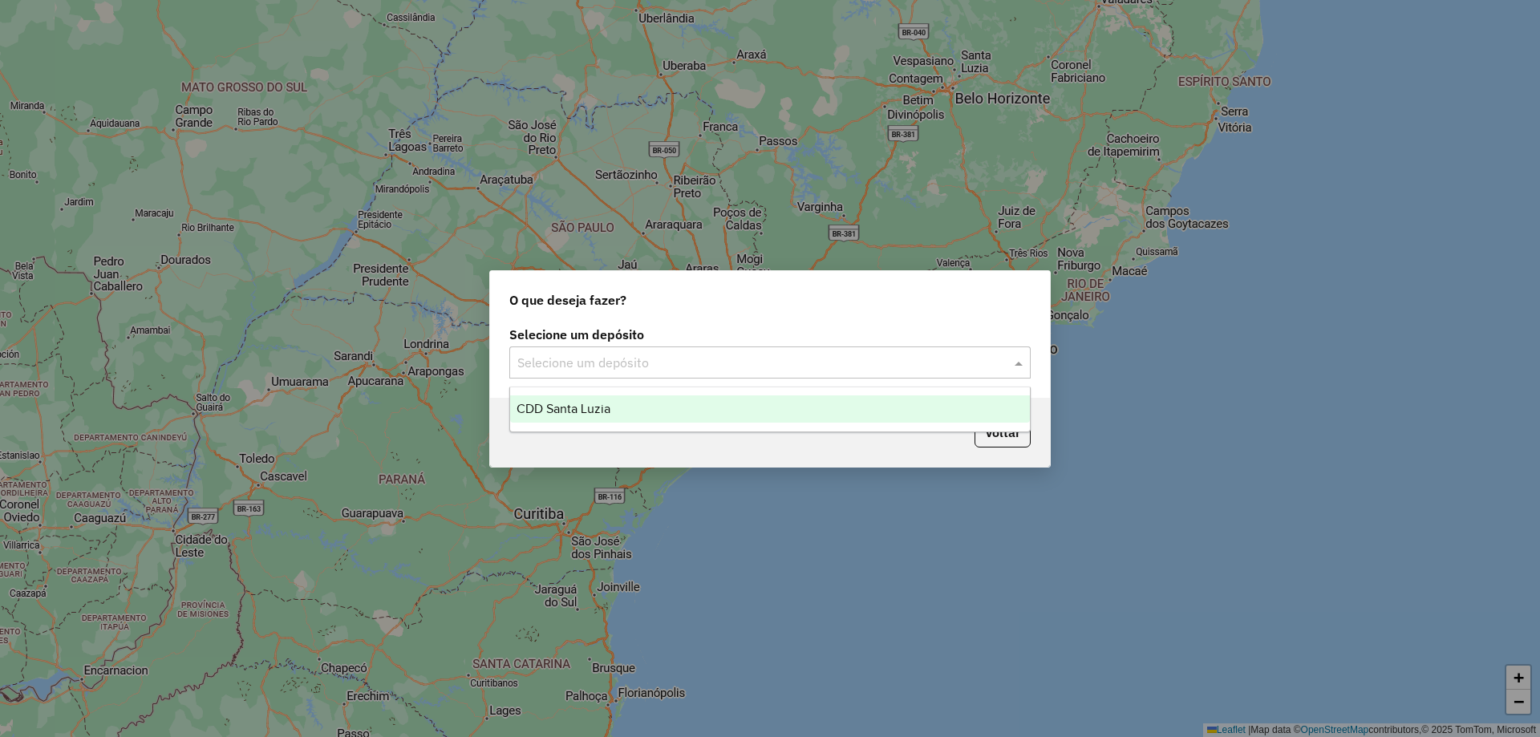
click at [907, 417] on div "CDD Santa Luzia" at bounding box center [770, 409] width 520 height 27
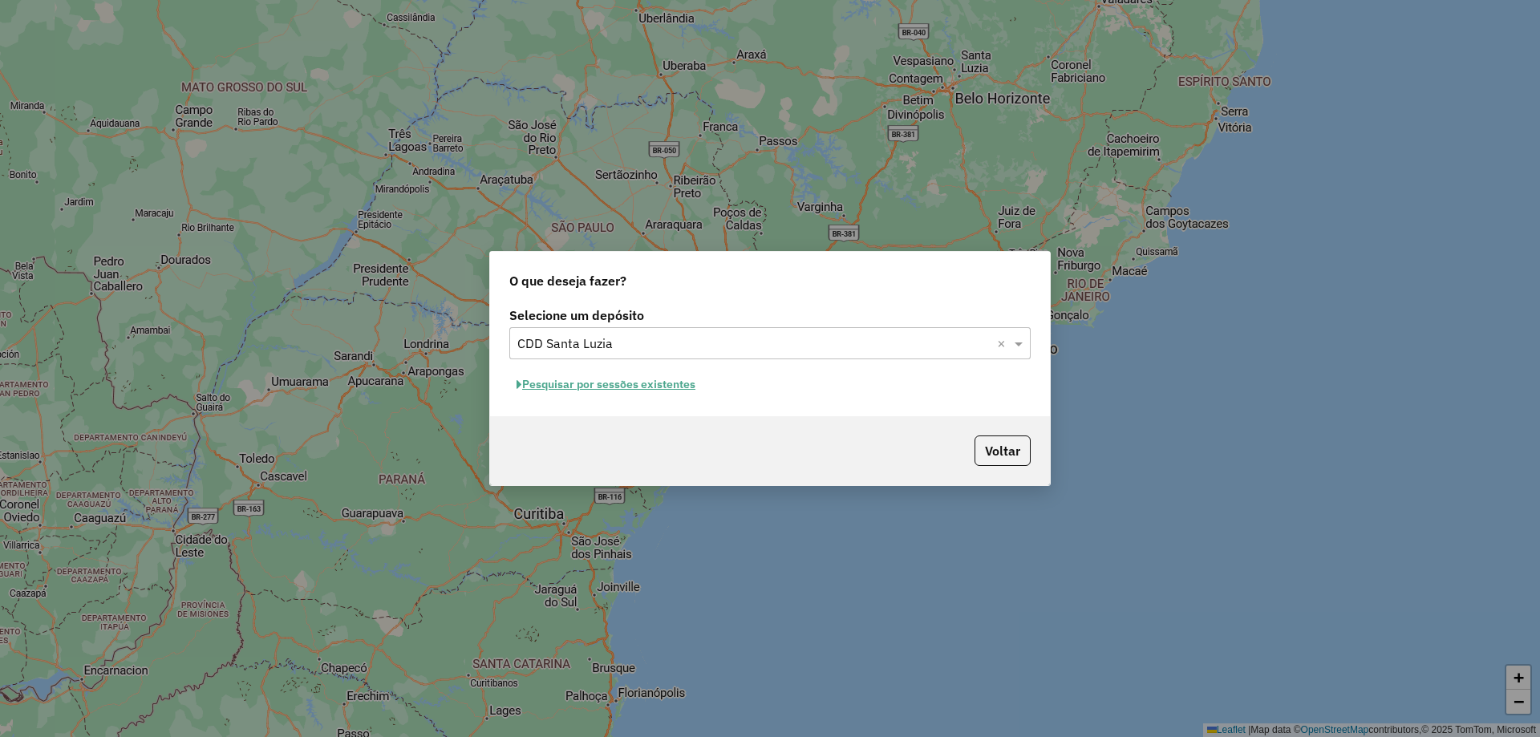
click at [586, 386] on button "Pesquisar por sessões existentes" at bounding box center [605, 384] width 193 height 25
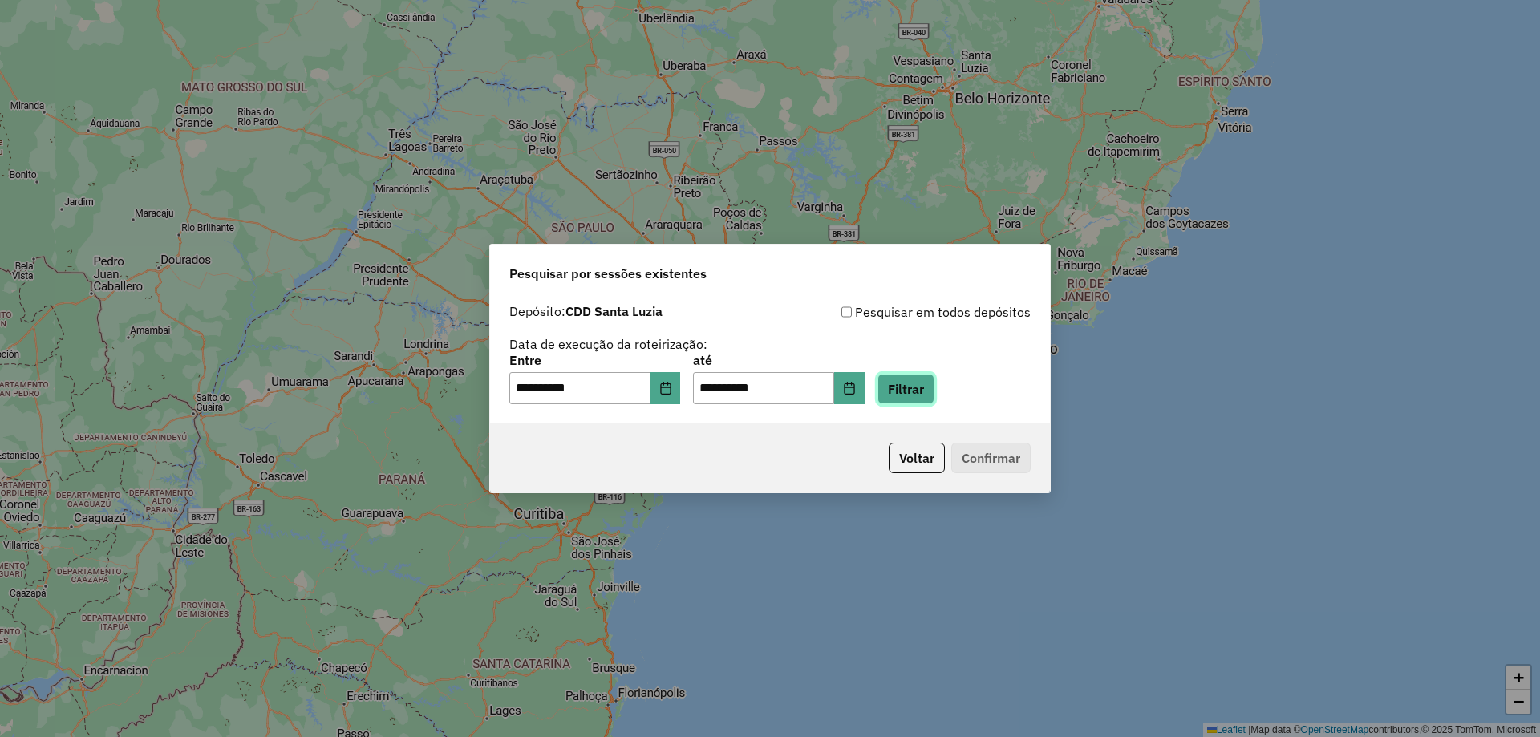
click at [923, 393] on button "Filtrar" at bounding box center [906, 389] width 57 height 30
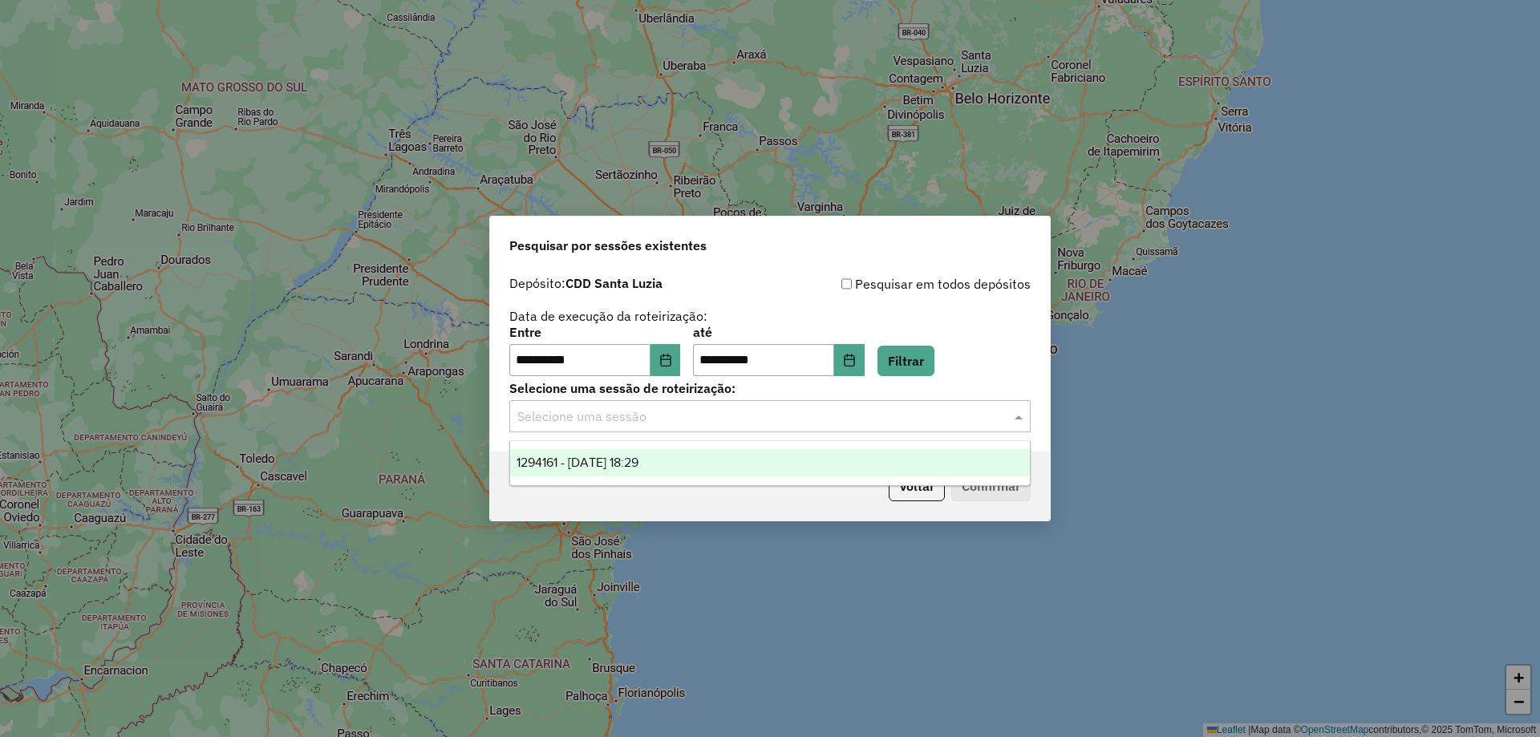
click at [872, 420] on input "text" at bounding box center [753, 417] width 473 height 19
click at [793, 466] on div "1294161 - 14/10/2025 18:29" at bounding box center [770, 462] width 520 height 27
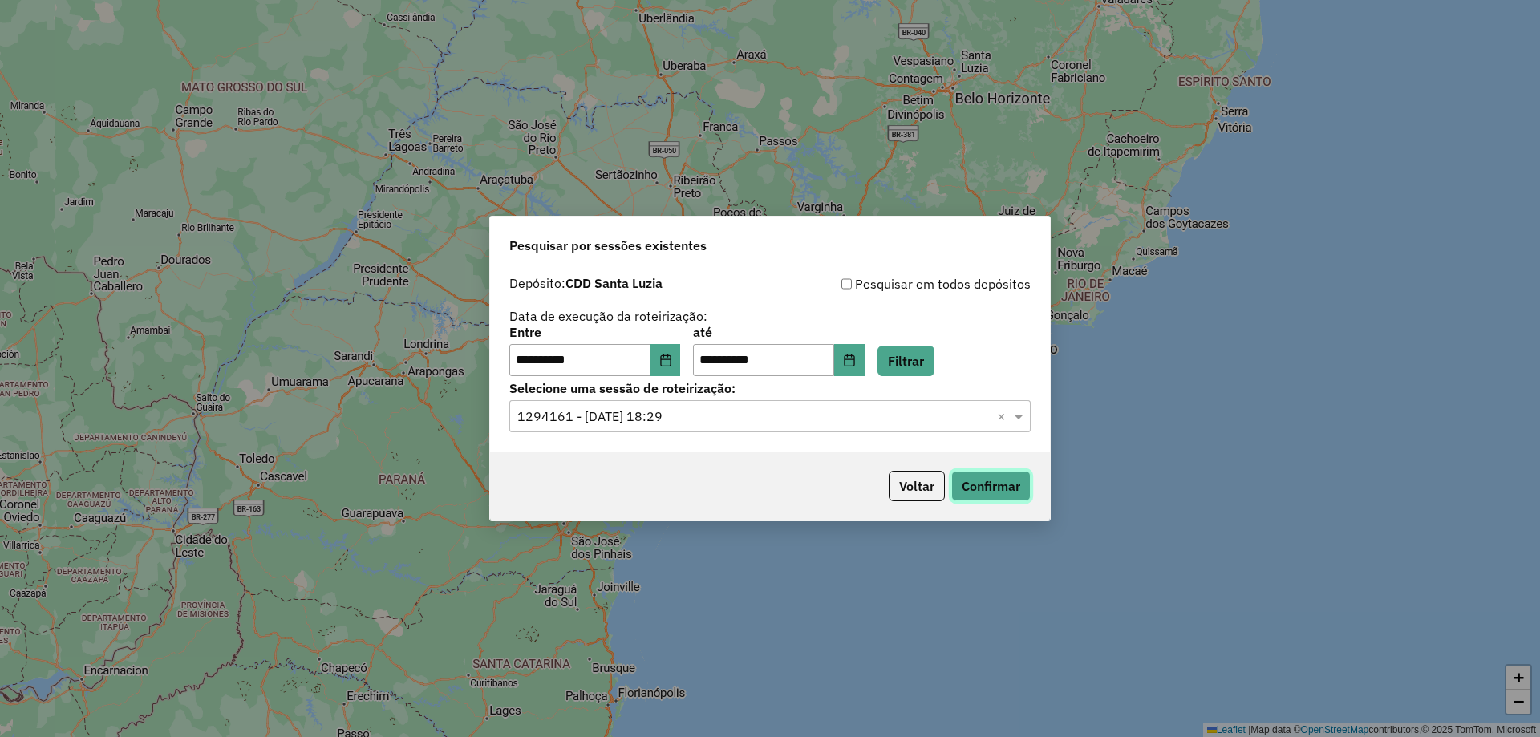
click at [993, 493] on button "Confirmar" at bounding box center [991, 486] width 79 height 30
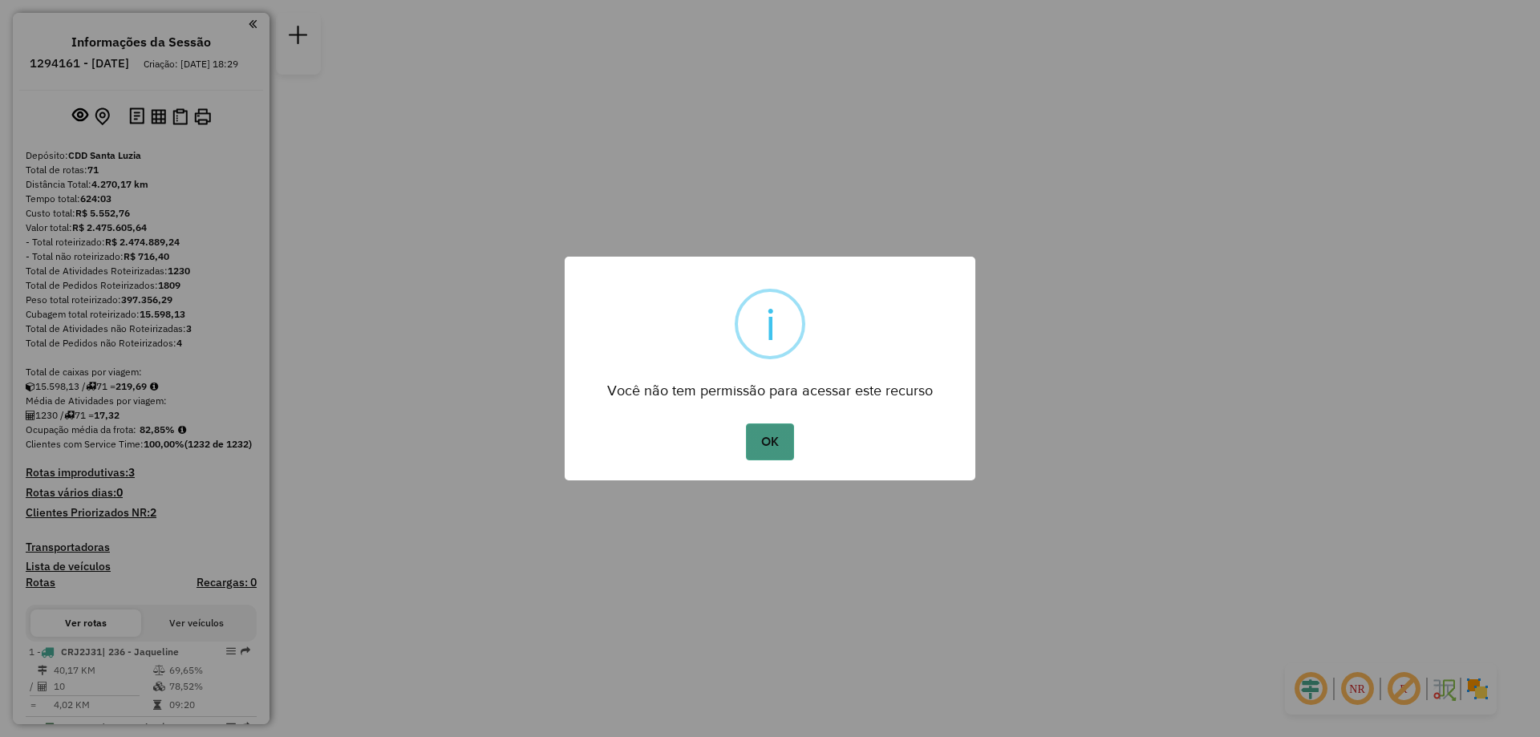
click at [769, 443] on button "OK" at bounding box center [769, 442] width 47 height 37
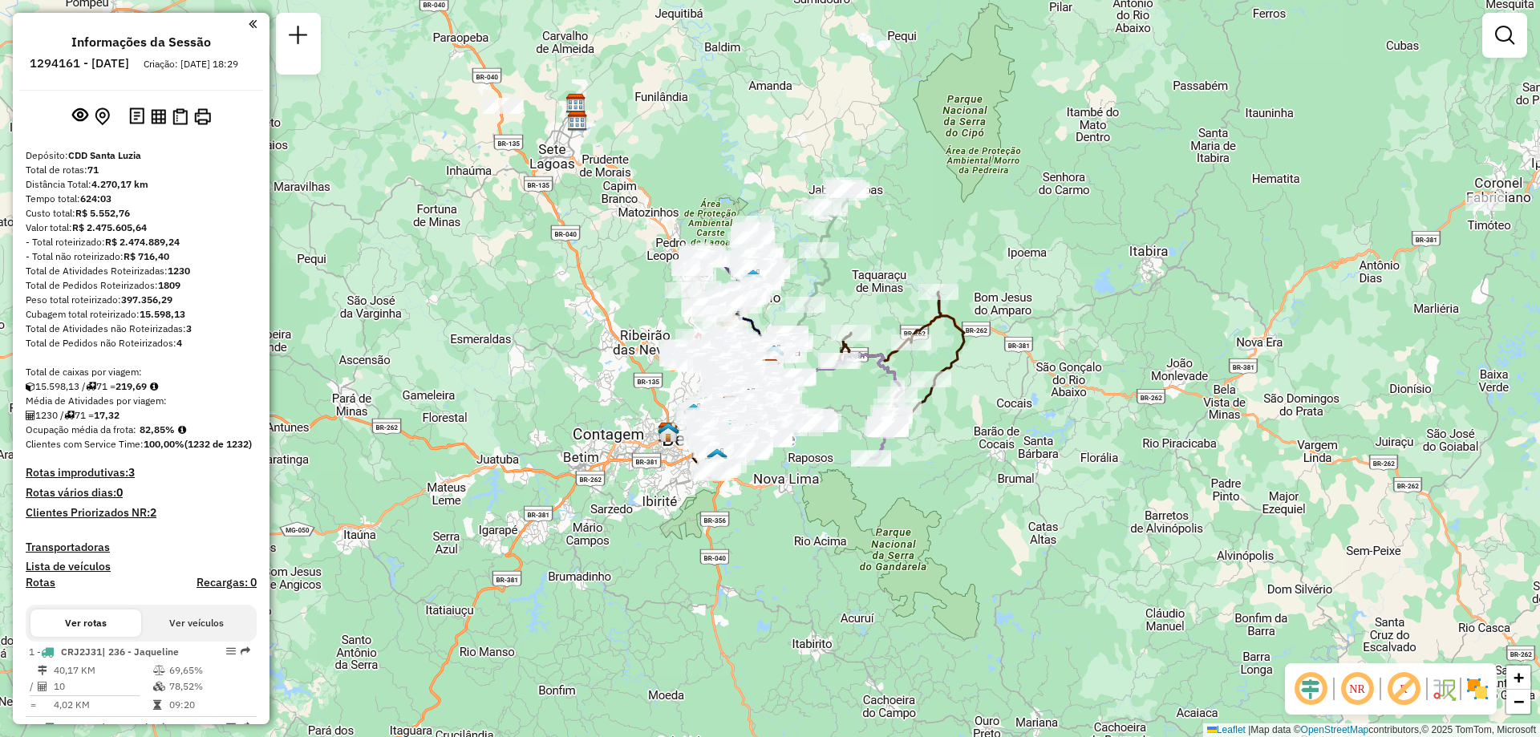
click at [1503, 39] on em at bounding box center [1504, 35] width 19 height 19
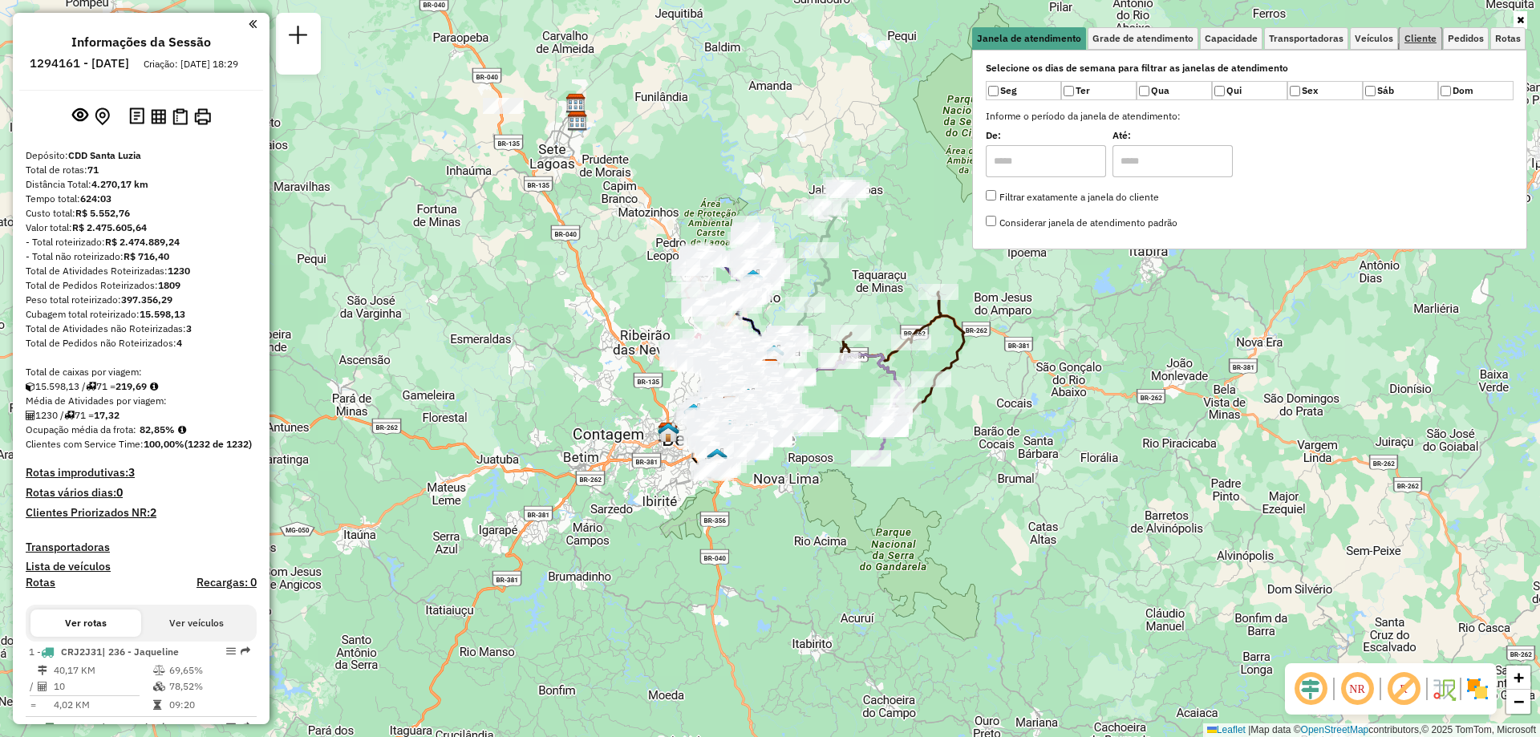
click at [1414, 41] on span "Cliente" at bounding box center [1421, 39] width 32 height 10
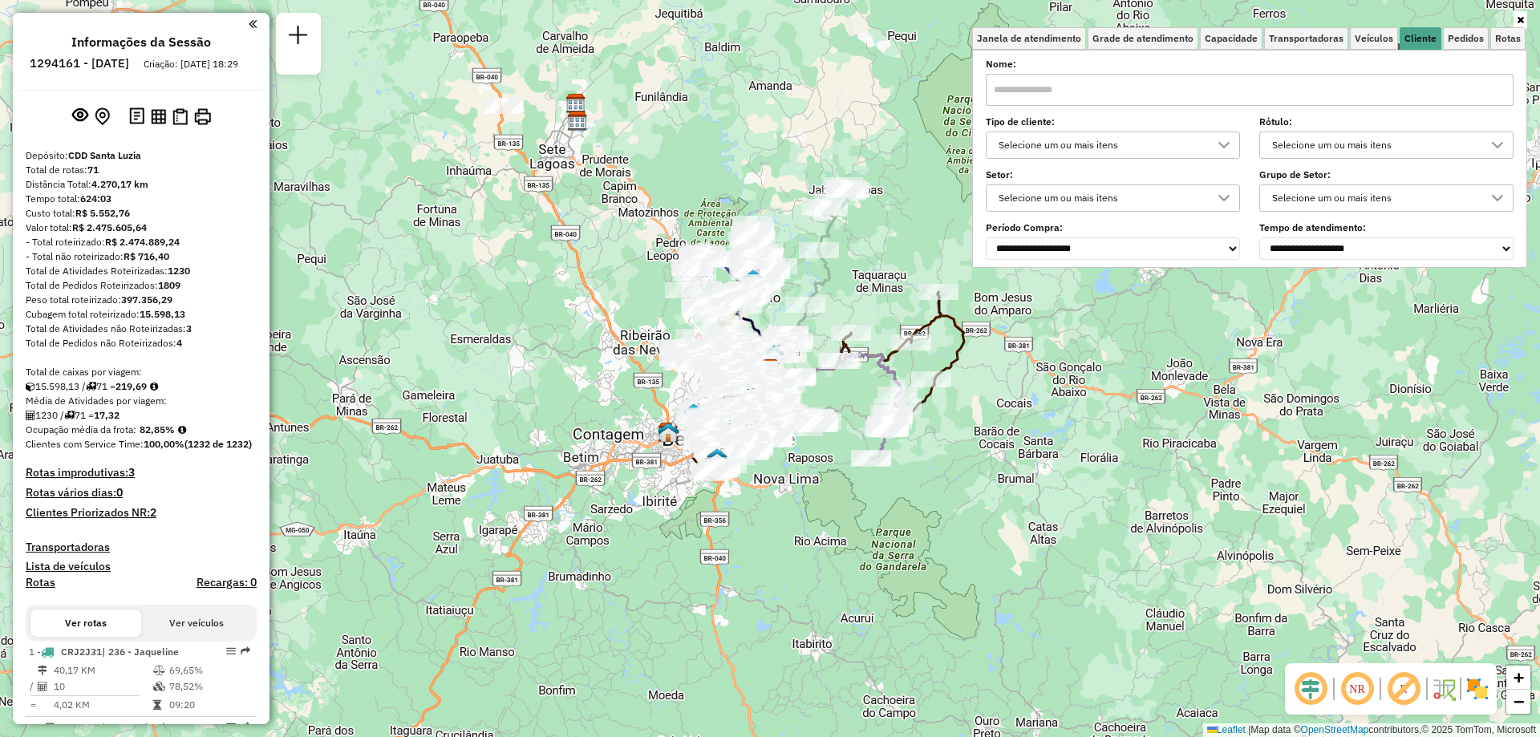
click at [1173, 145] on div "Selecione um ou mais itens" at bounding box center [1101, 145] width 216 height 26
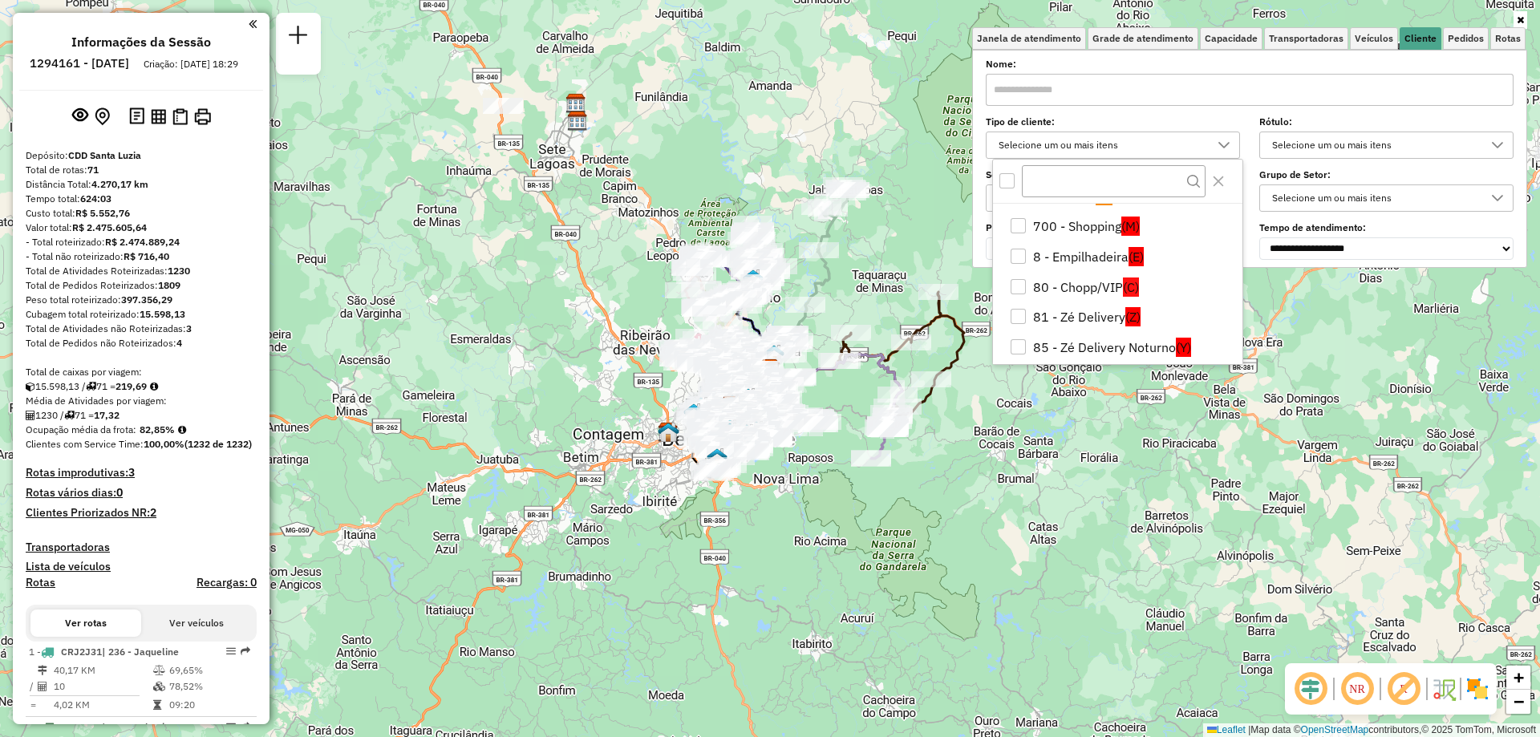
scroll to position [230, 0]
click at [1019, 256] on div "8 - Empilhadeira" at bounding box center [1018, 260] width 15 height 15
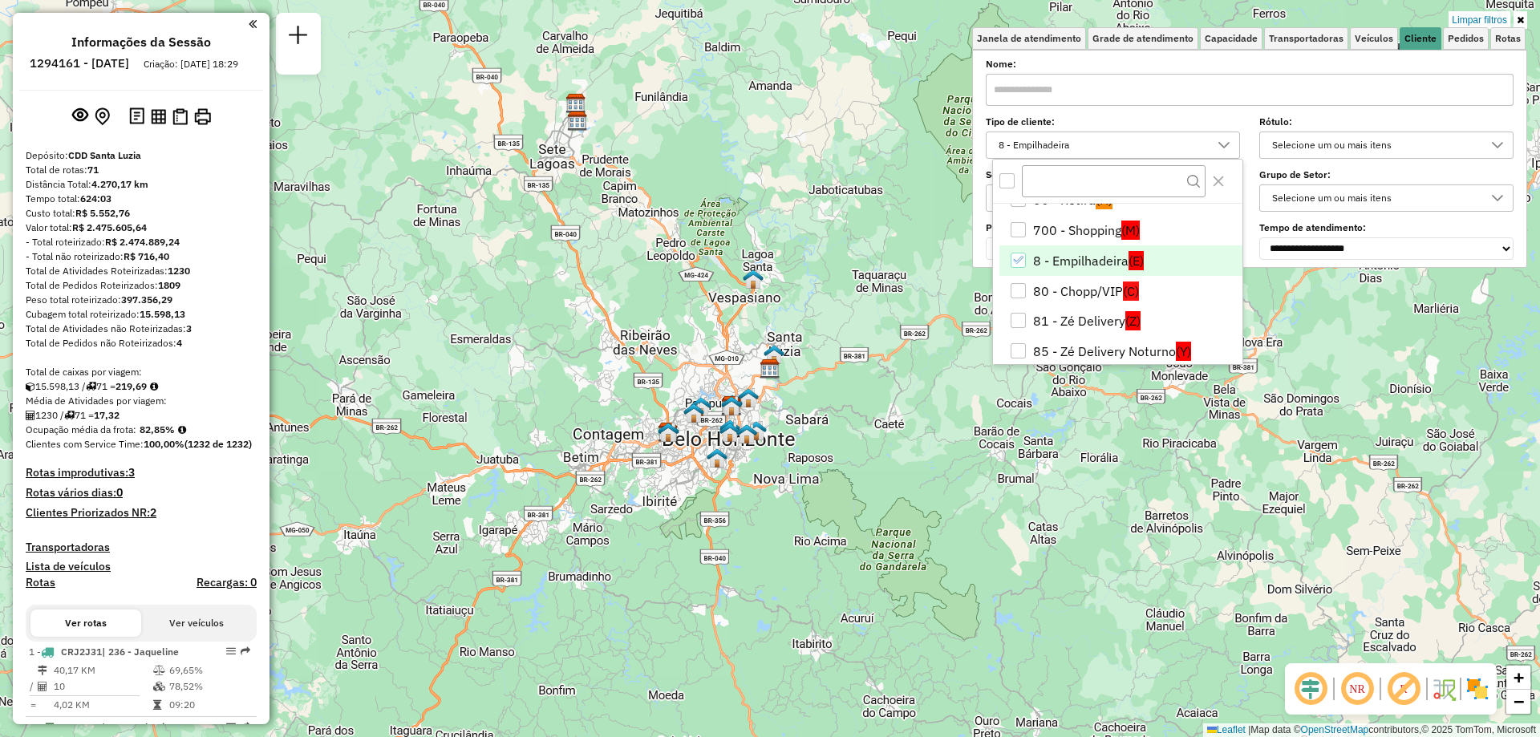
click at [1012, 262] on icon "8 - Empilhadeira" at bounding box center [1017, 259] width 11 height 11
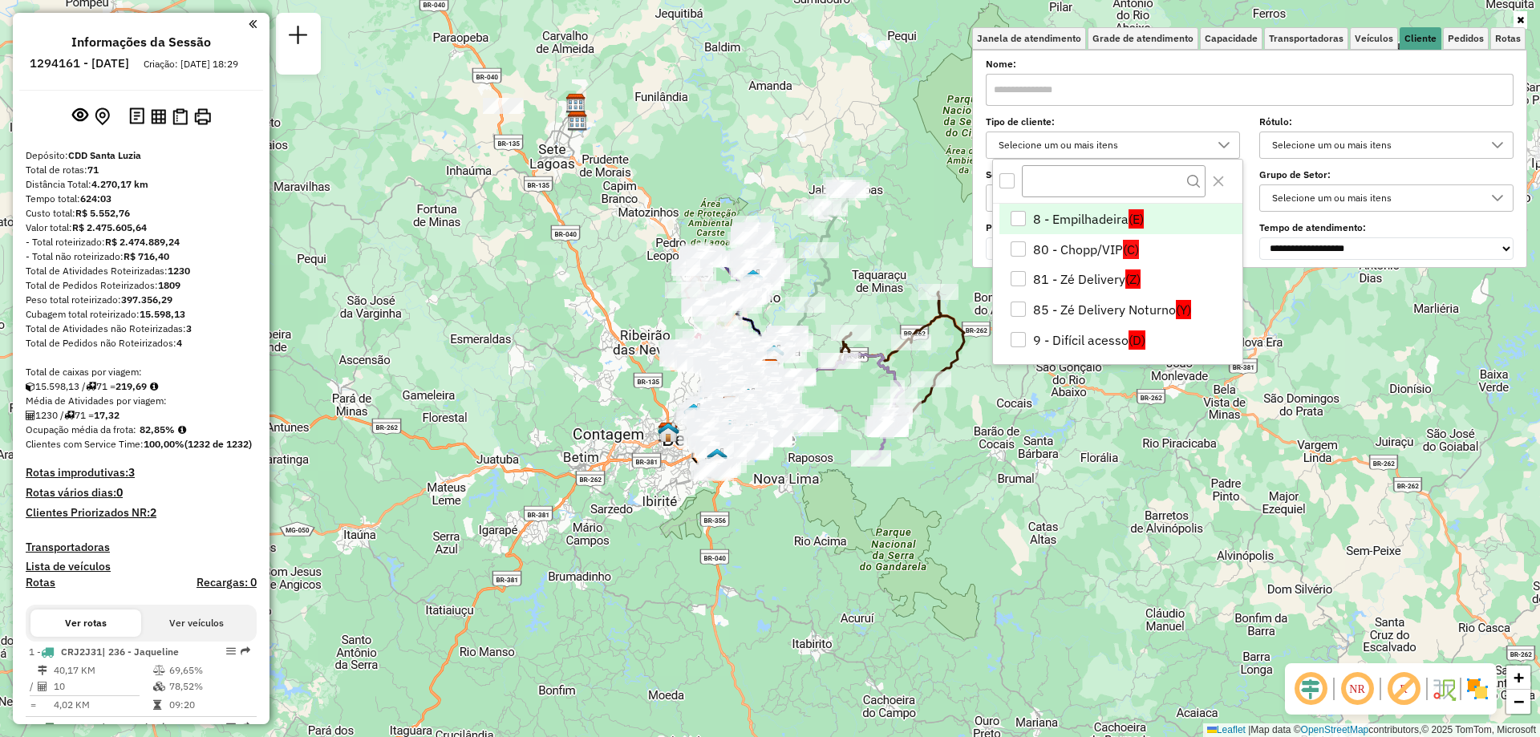
scroll to position [276, 0]
click at [1091, 187] on input "text" at bounding box center [1114, 180] width 184 height 30
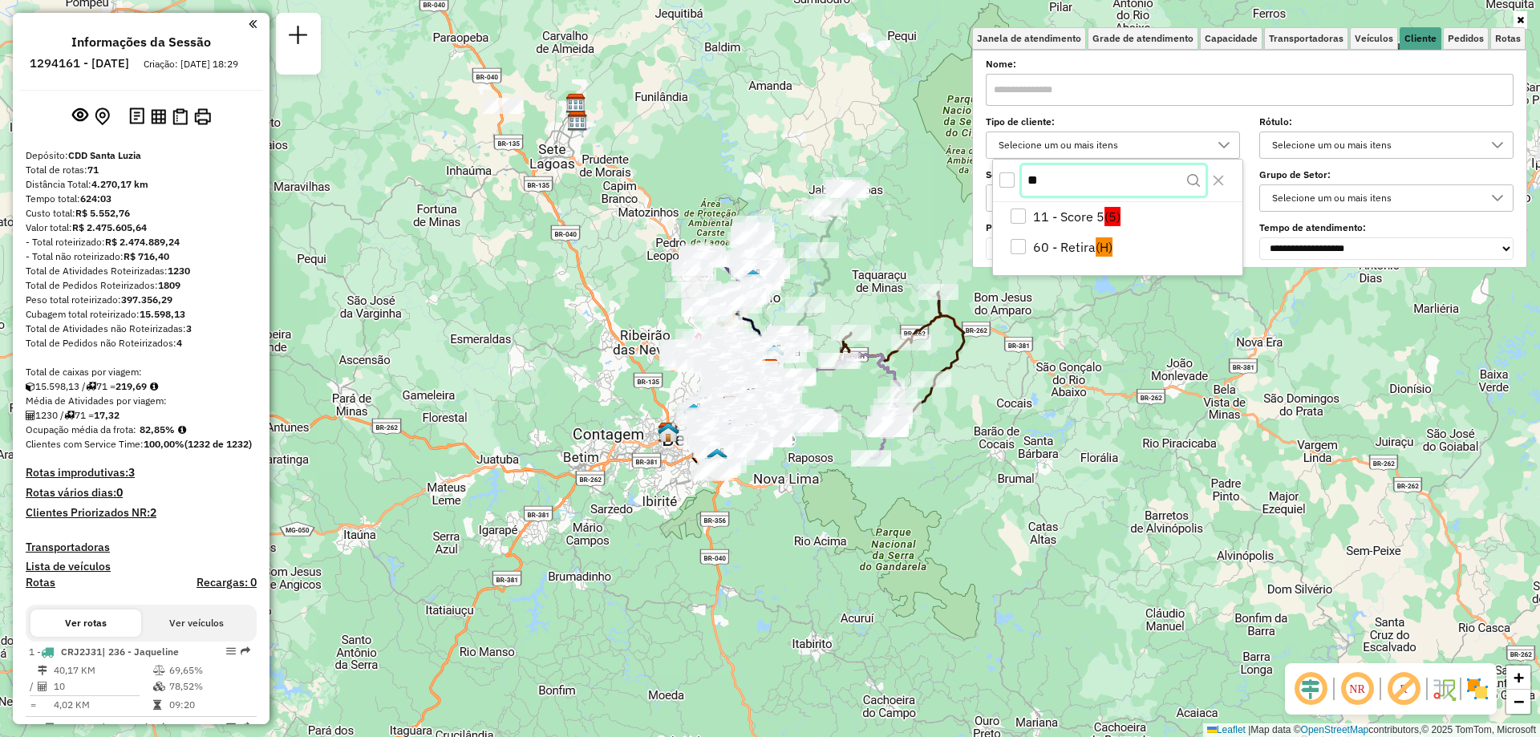
type input "*"
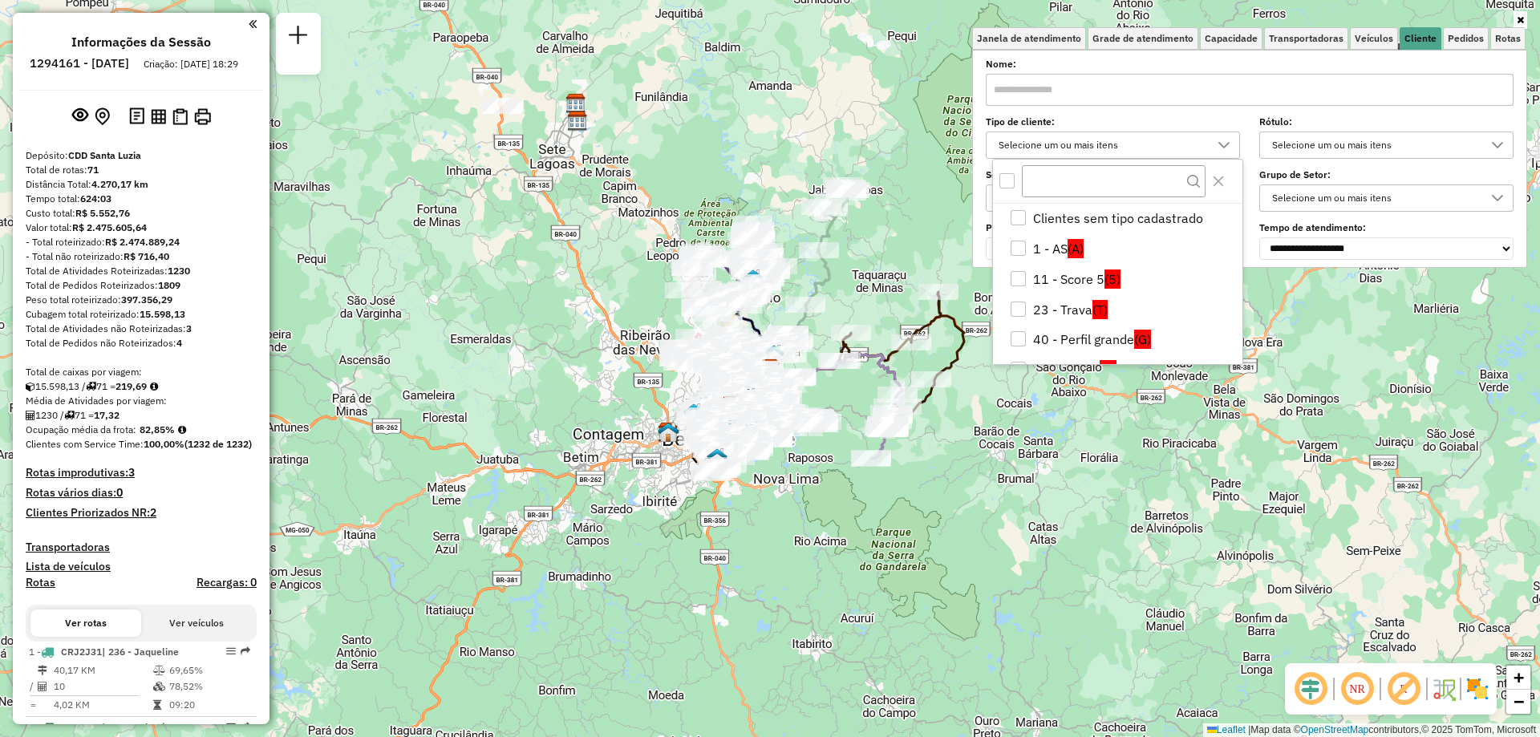
click at [1114, 63] on label "Nome:" at bounding box center [1250, 64] width 528 height 14
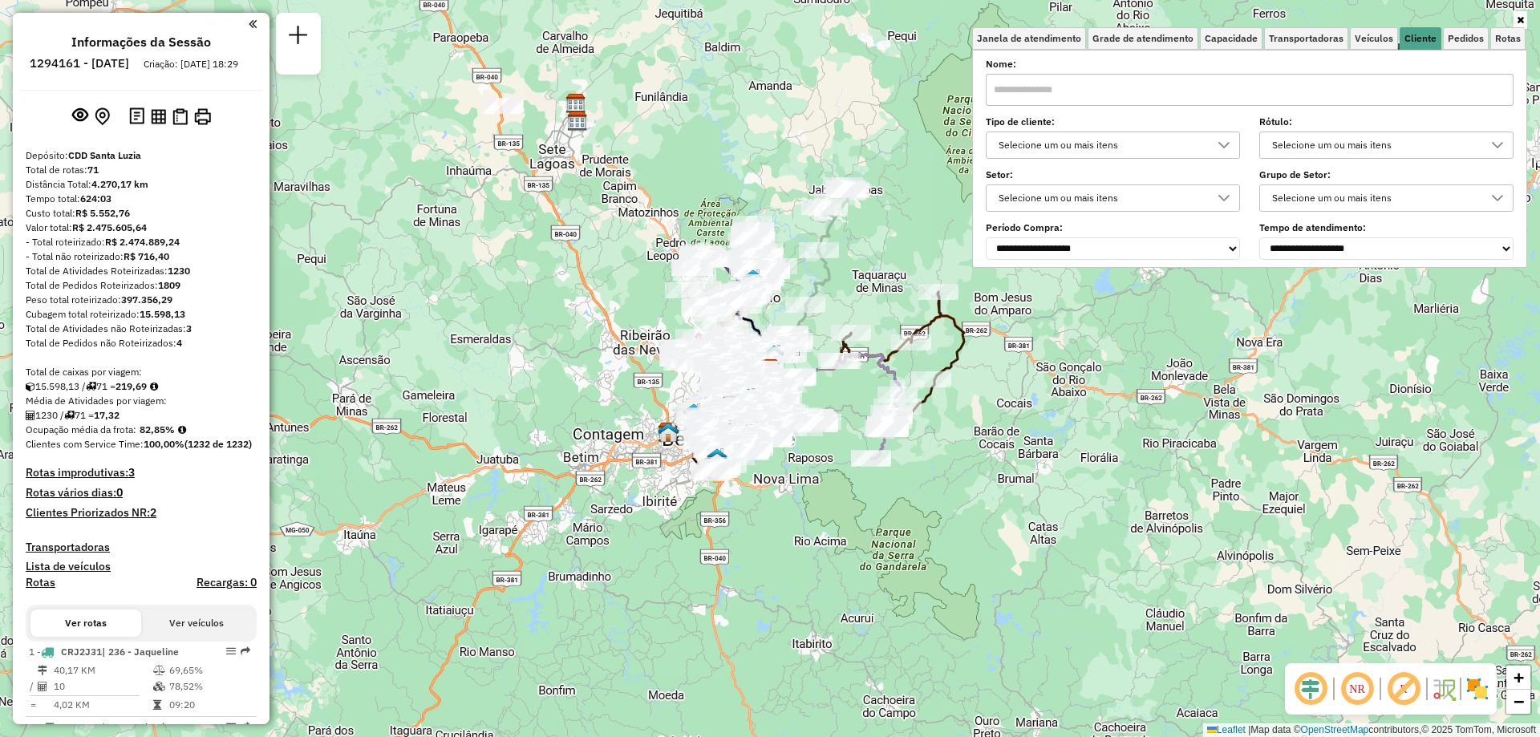
click at [1228, 193] on icon at bounding box center [1224, 198] width 13 height 13
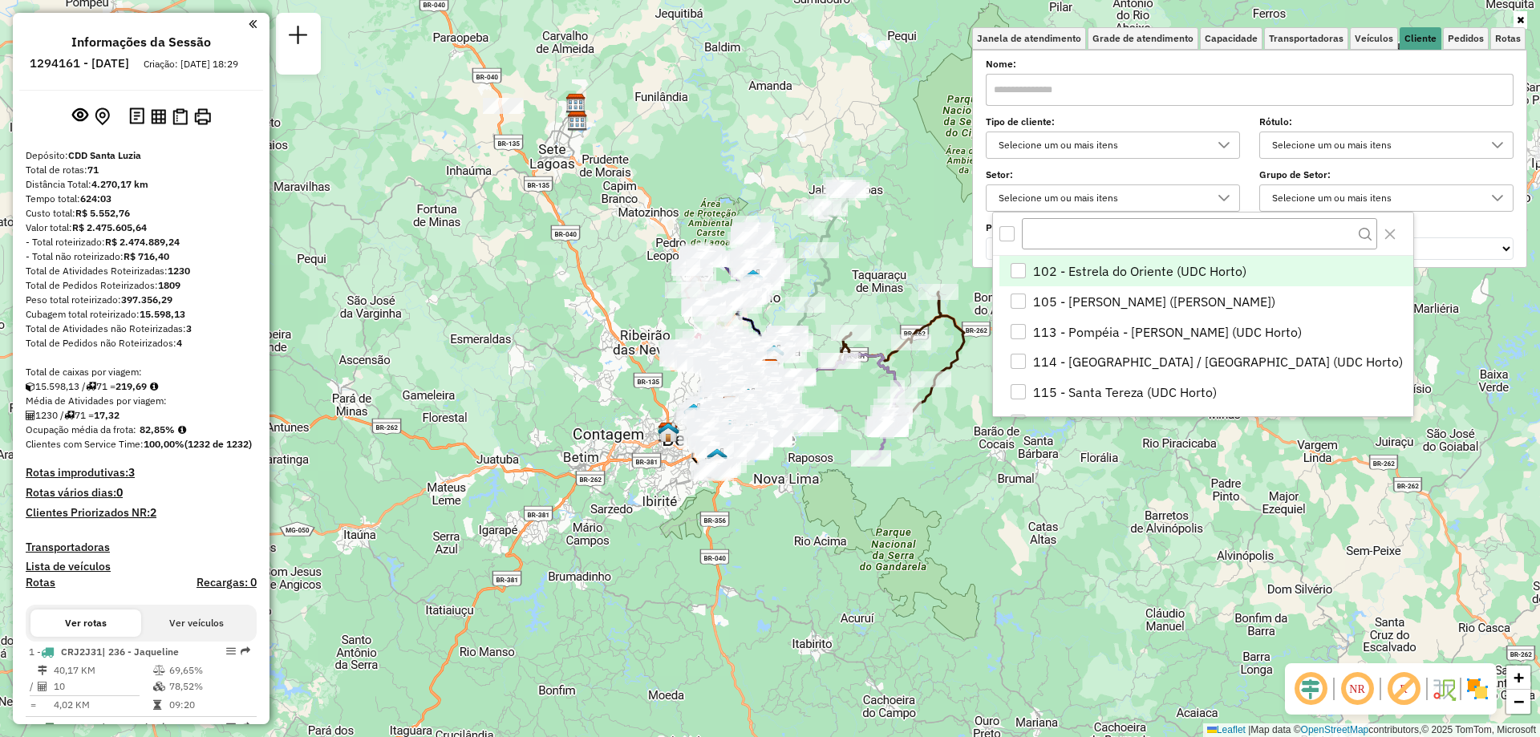
click at [1231, 149] on icon at bounding box center [1224, 145] width 13 height 13
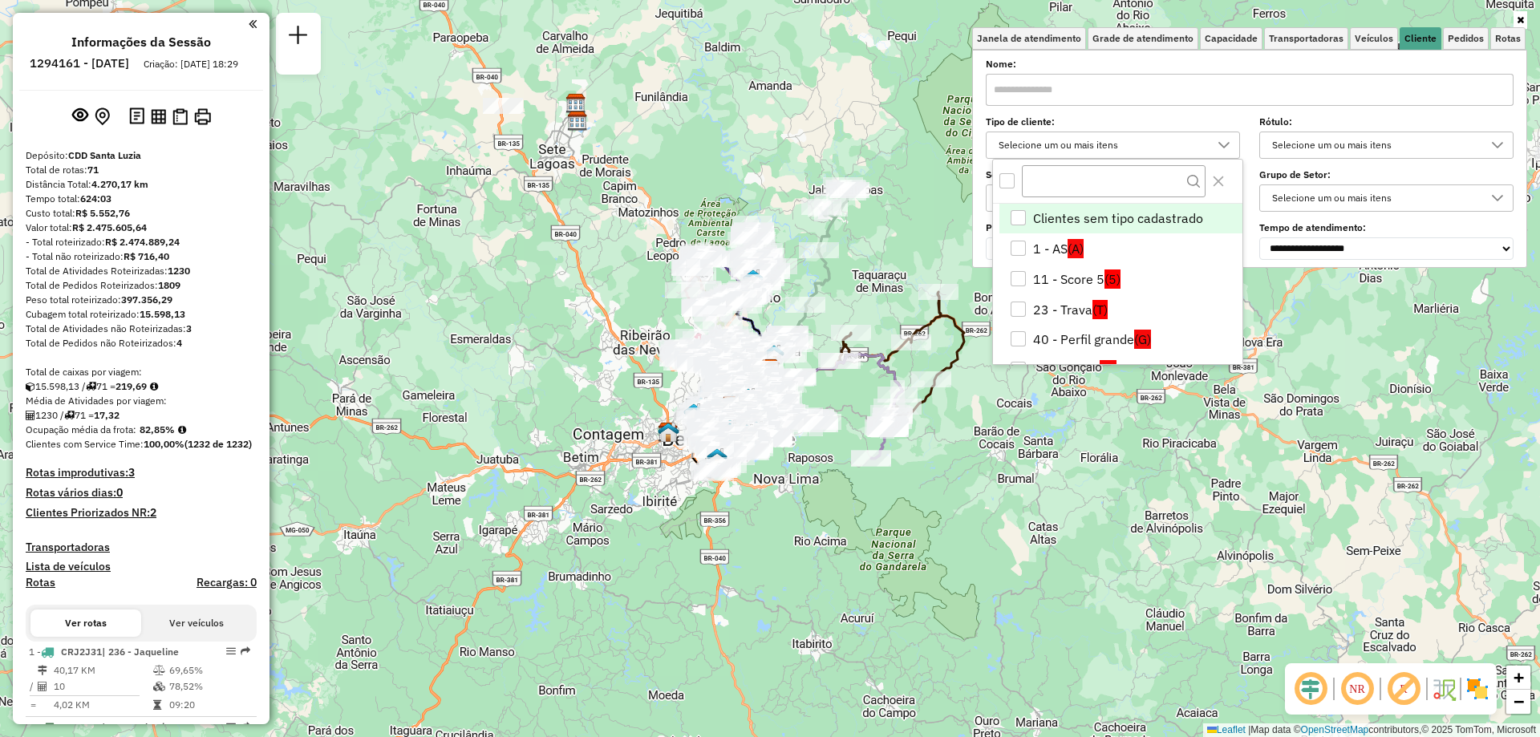
click at [1033, 213] on li "Clientes sem tipo cadastrado" at bounding box center [1121, 219] width 243 height 30
click at [0, 0] on div "Aplicando filtros" at bounding box center [0, 0] width 0 height 0
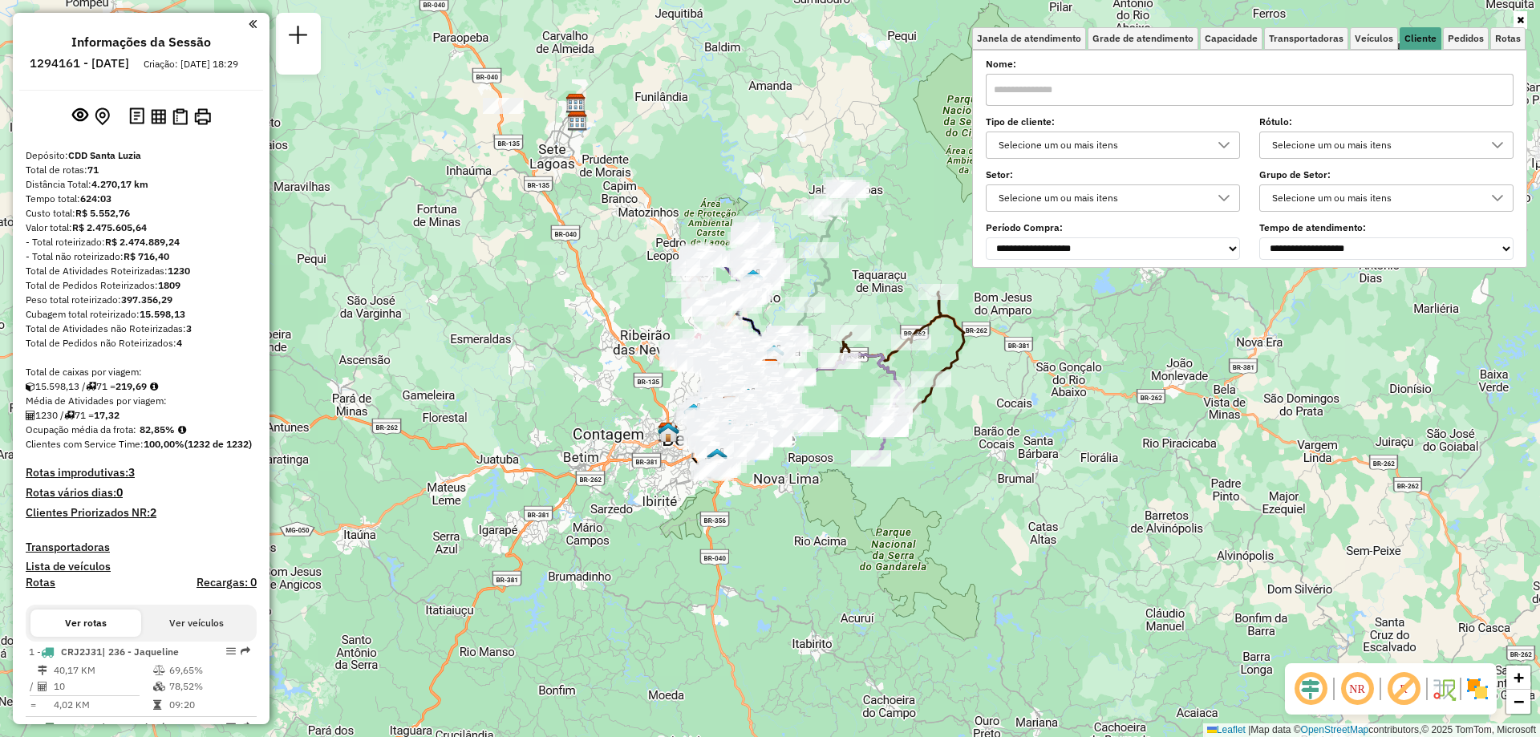
click at [1220, 195] on div at bounding box center [1224, 198] width 30 height 26
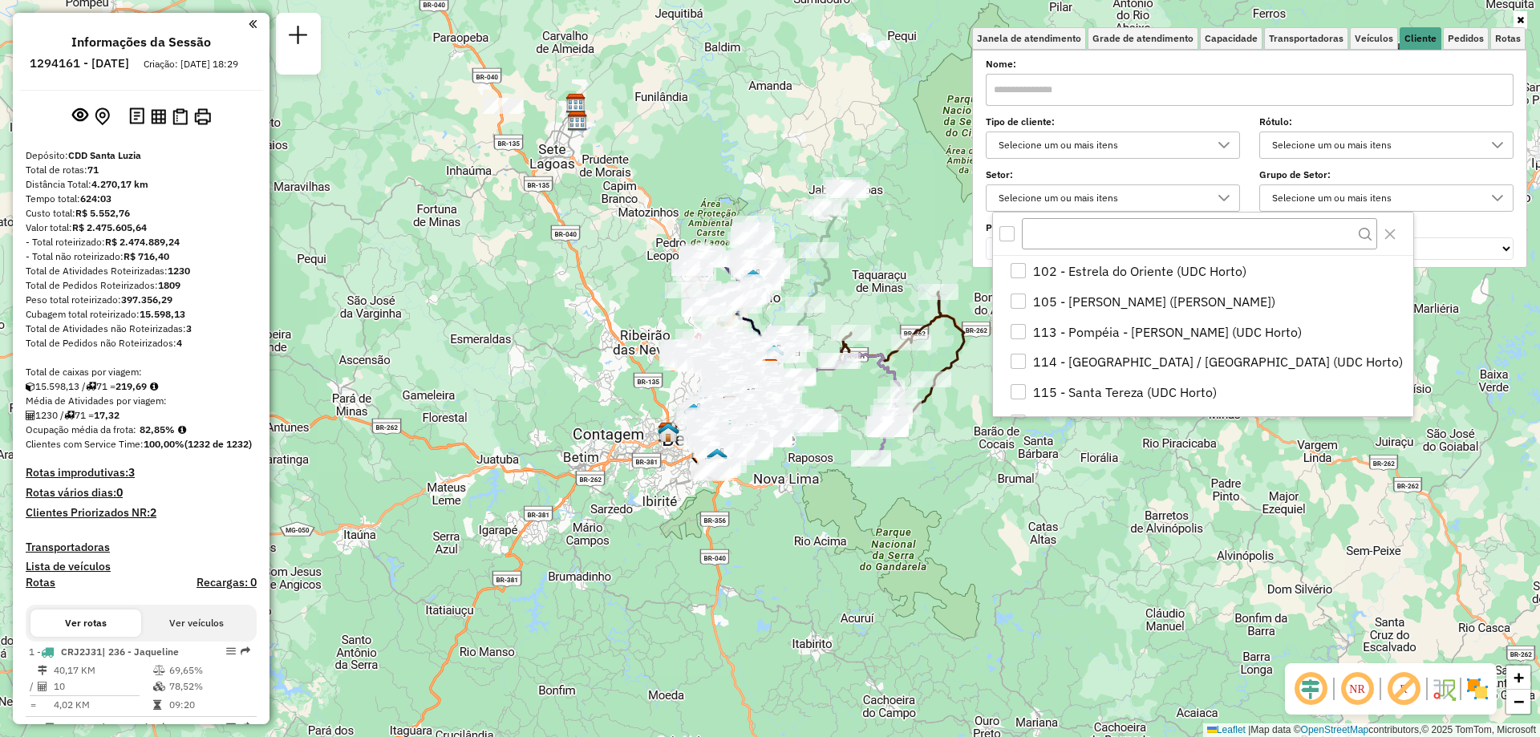
click at [1227, 143] on icon at bounding box center [1224, 145] width 13 height 13
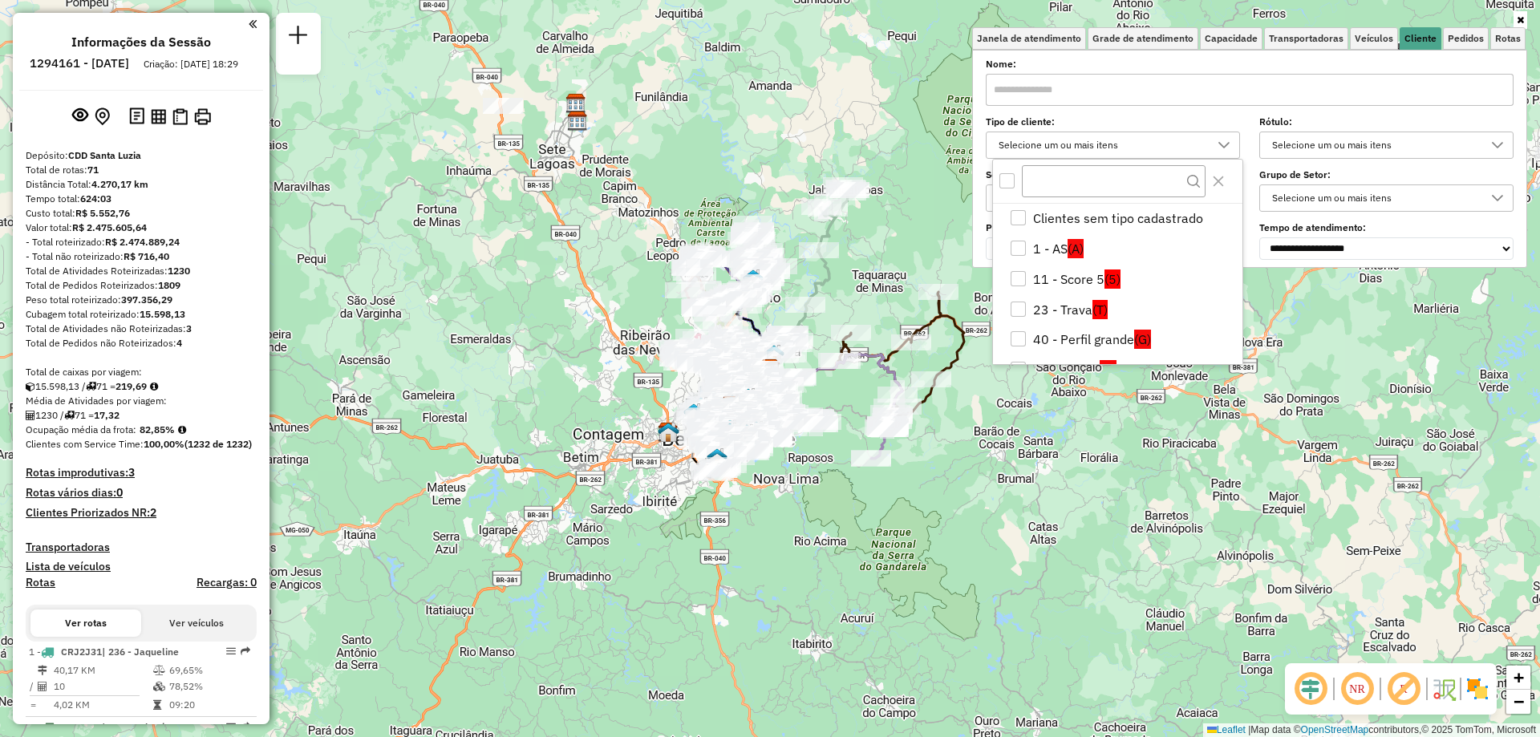
click at [1008, 184] on div "All items unselected" at bounding box center [1007, 180] width 15 height 15
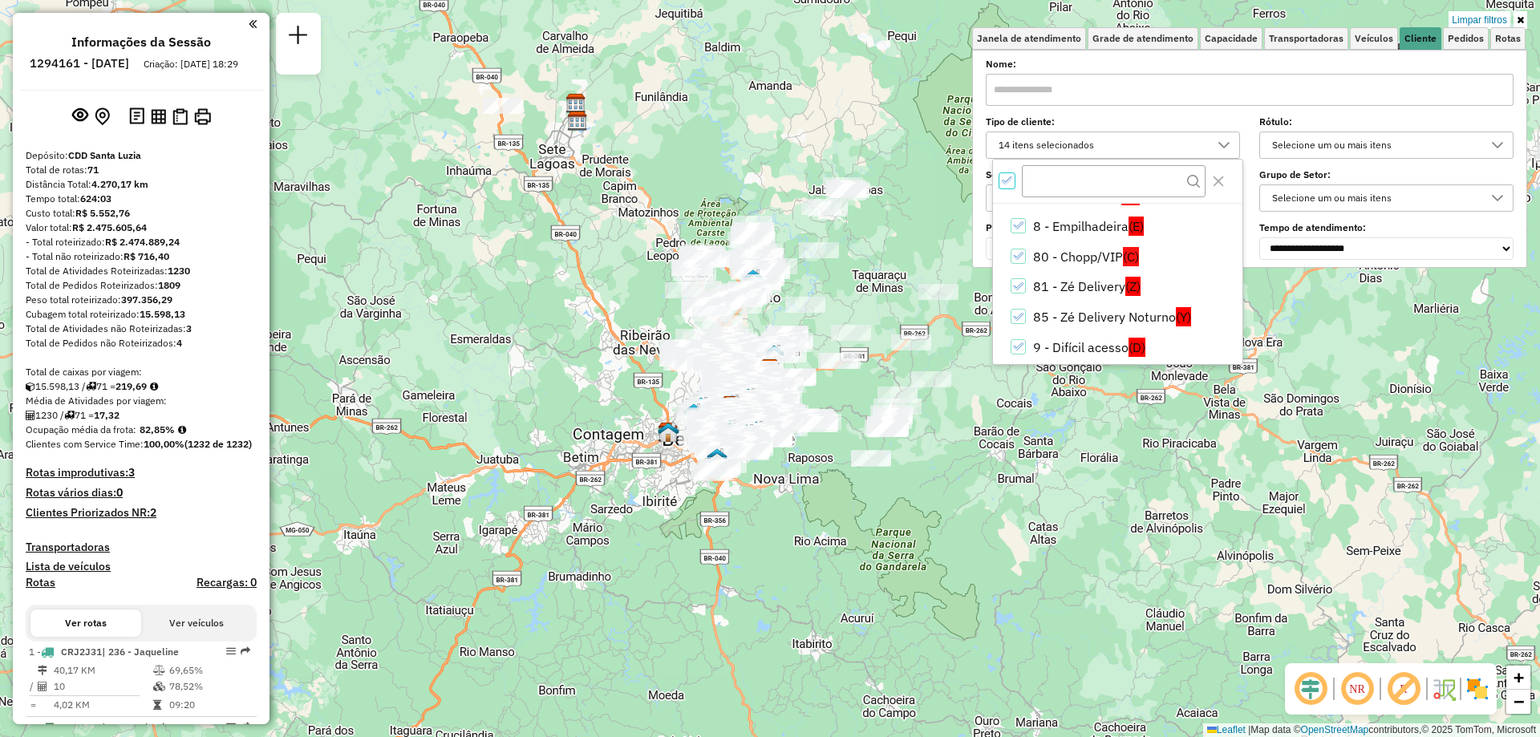
scroll to position [276, 0]
click at [1004, 185] on icon "All items selected" at bounding box center [1007, 180] width 11 height 11
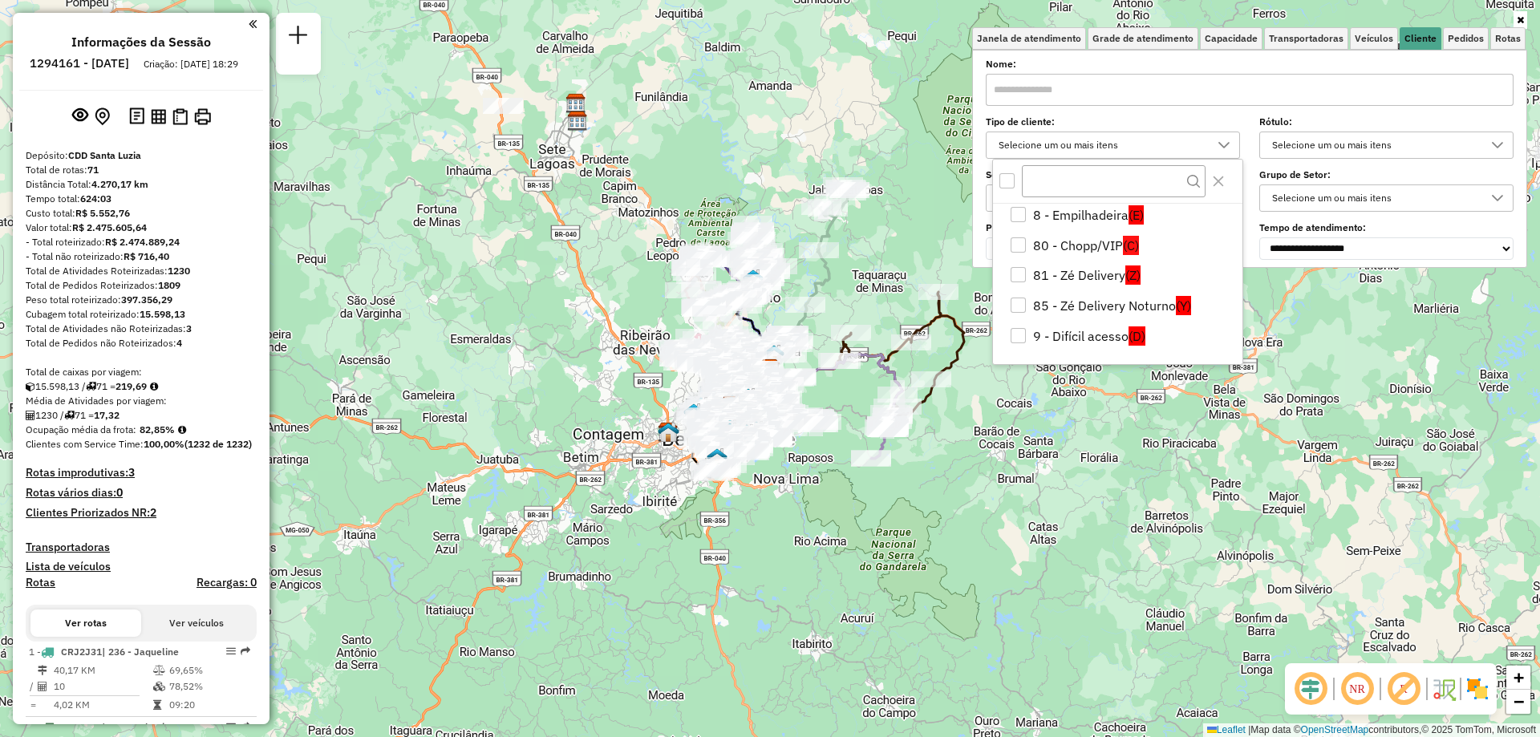
drag, startPoint x: 1238, startPoint y: 331, endPoint x: 1239, endPoint y: 311, distance: 19.3
click at [1239, 311] on div "Clientes sem tipo cadastrado 1 - AS (A) 11 - Score 5 (5) 23 - Trava (T) 40 - Pe…" at bounding box center [1118, 284] width 250 height 160
click at [1007, 184] on div "All items unselected" at bounding box center [1007, 180] width 15 height 15
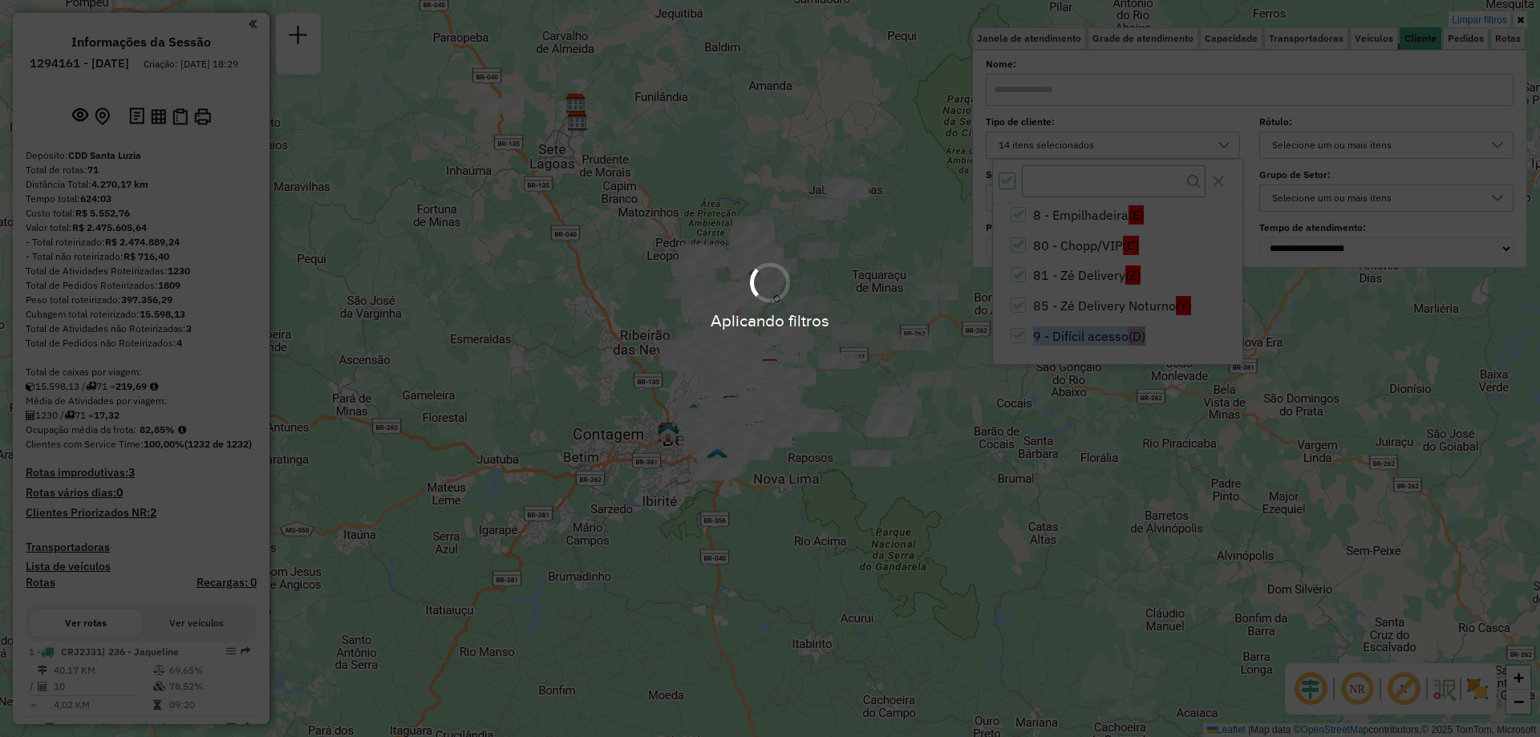
drag, startPoint x: 1240, startPoint y: 324, endPoint x: 1240, endPoint y: 310, distance: 13.6
click at [1240, 310] on div "Aplicando filtros" at bounding box center [770, 320] width 1540 height 25
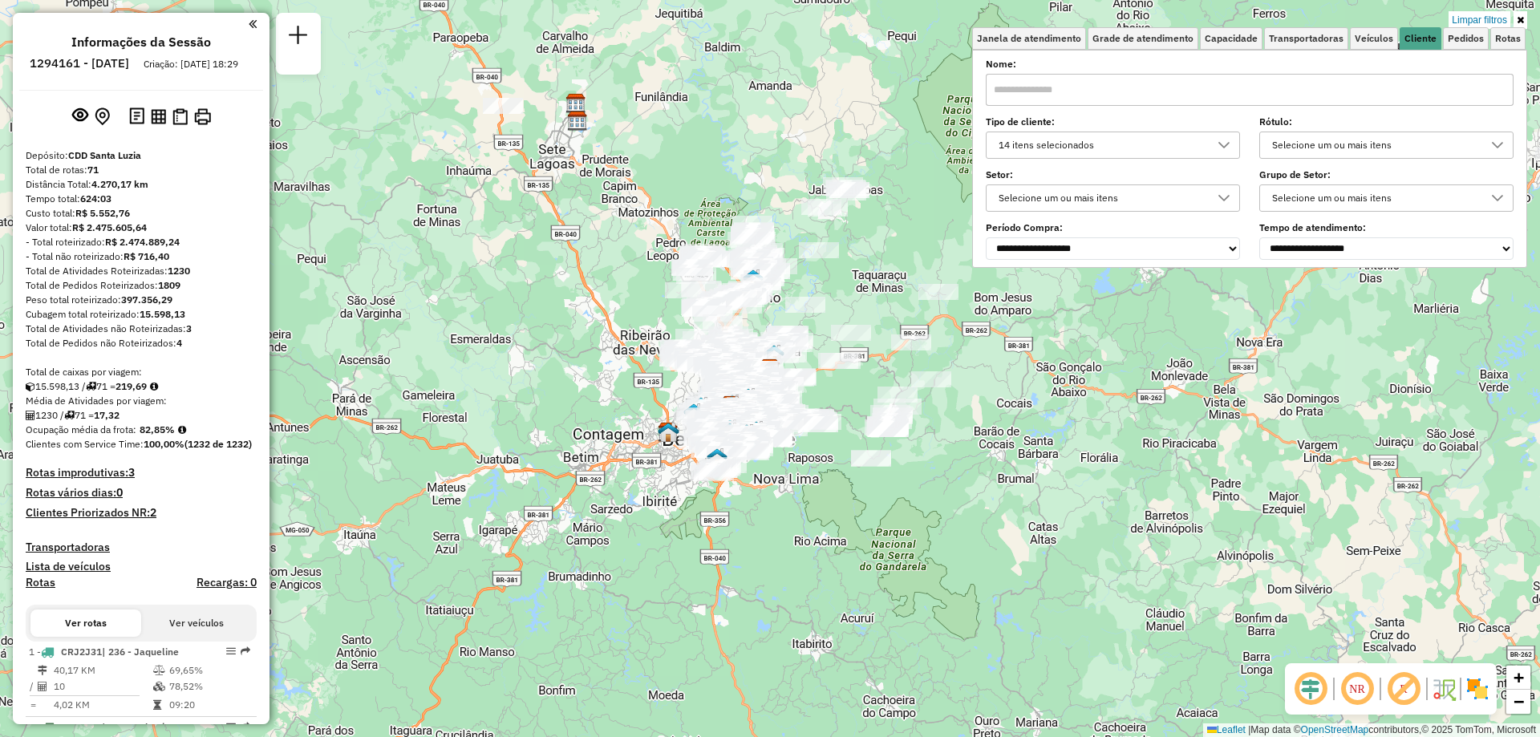
click at [1214, 196] on div at bounding box center [1224, 198] width 30 height 26
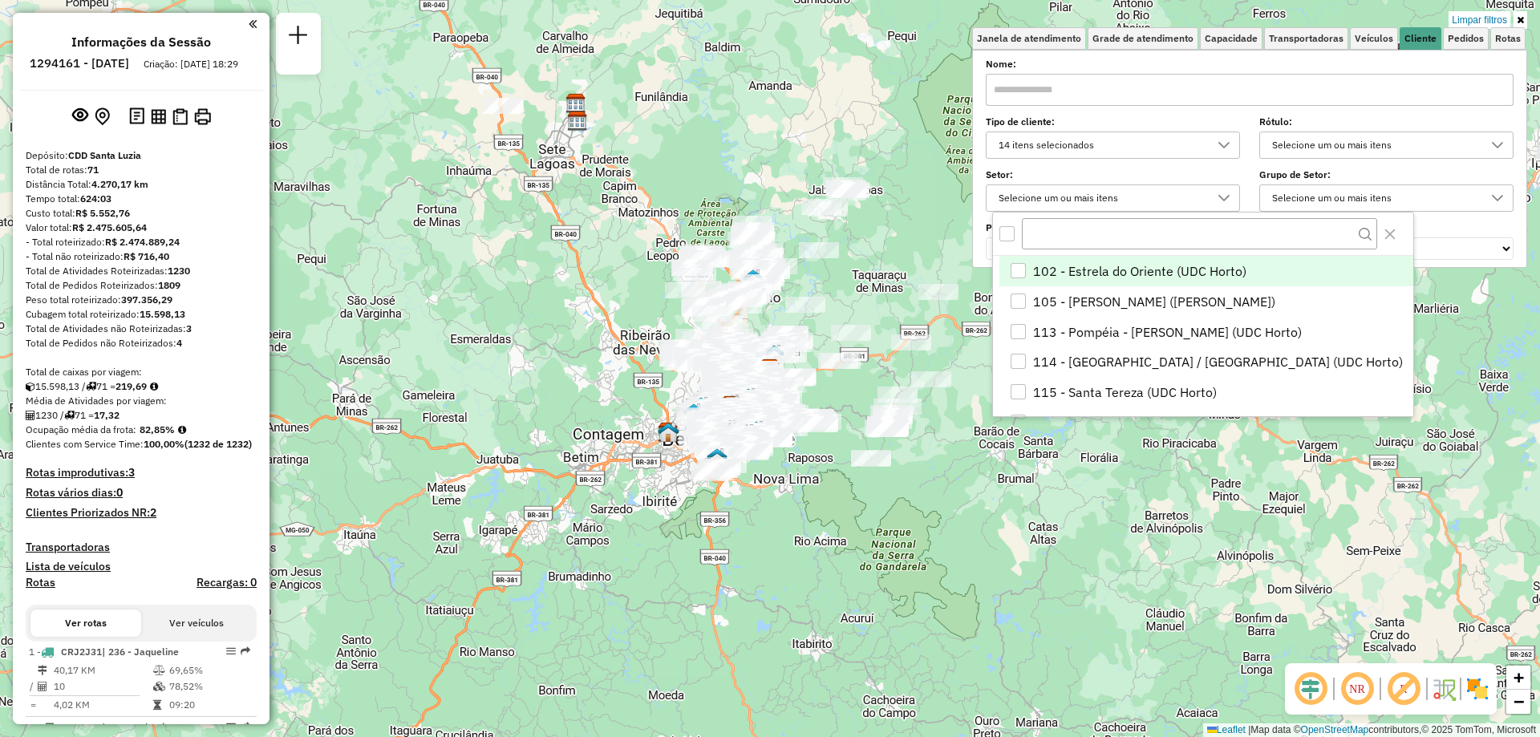
click at [1207, 146] on div "14 itens selecionados" at bounding box center [1101, 145] width 216 height 26
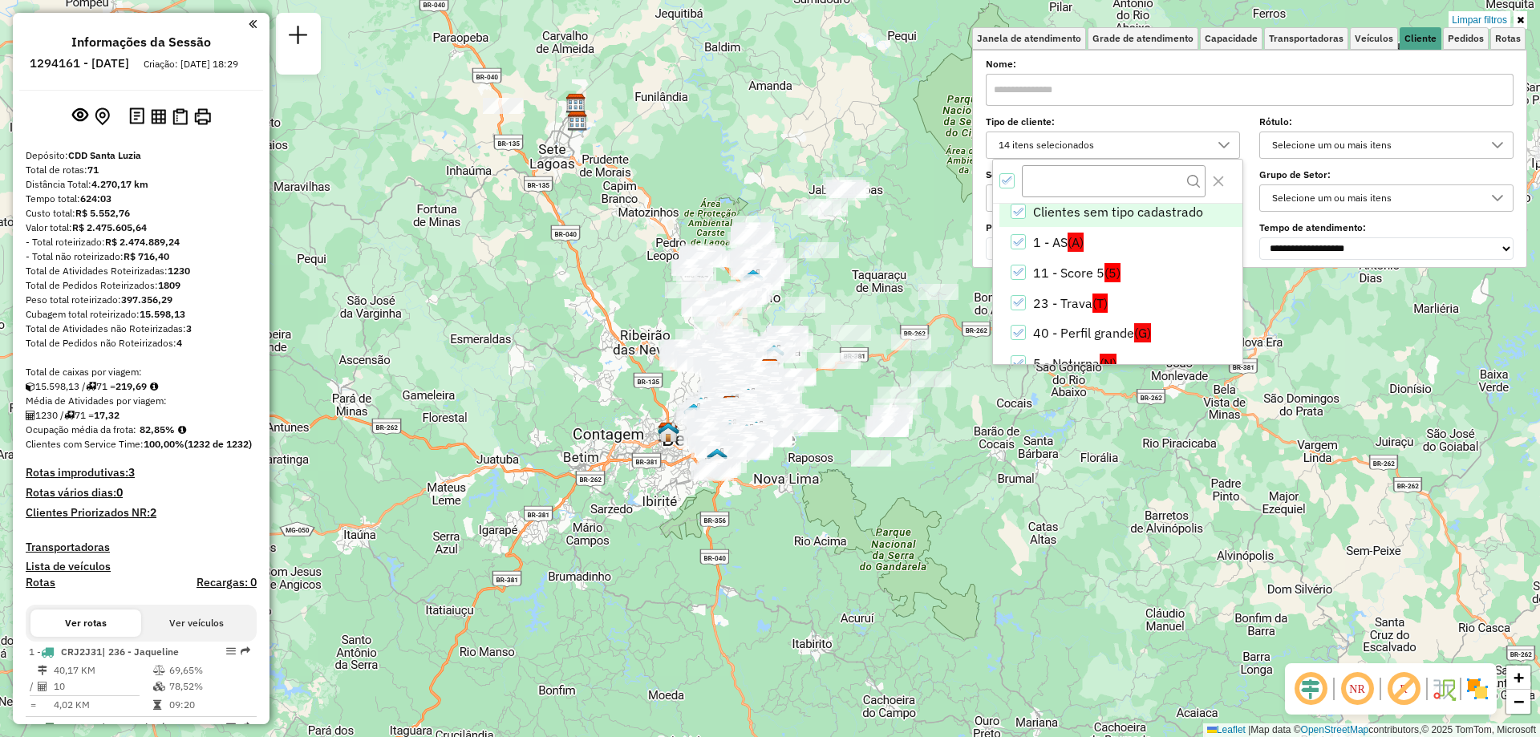
scroll to position [0, 0]
click at [1013, 213] on icon "Clientes sem tipo cadastrado" at bounding box center [1017, 218] width 11 height 11
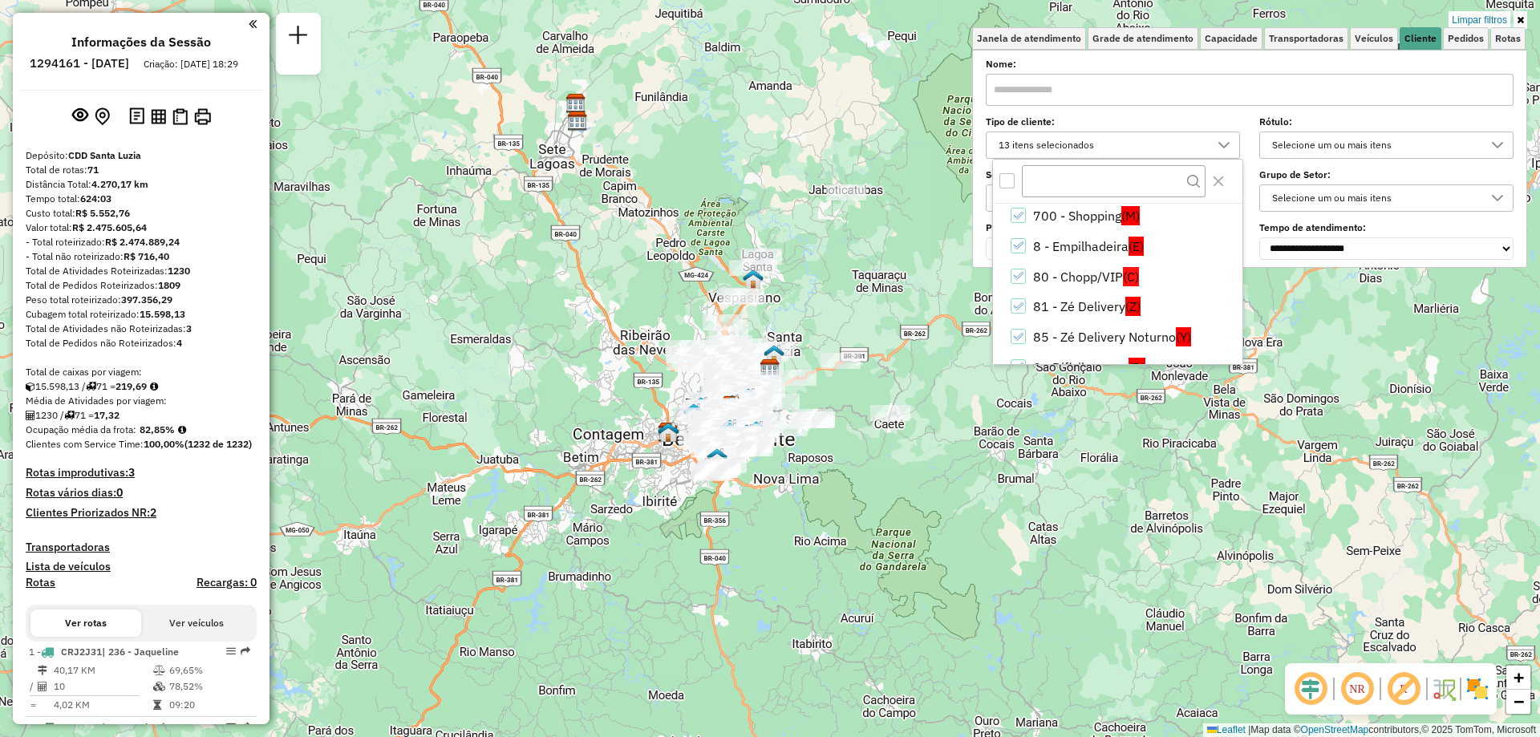
scroll to position [252, 0]
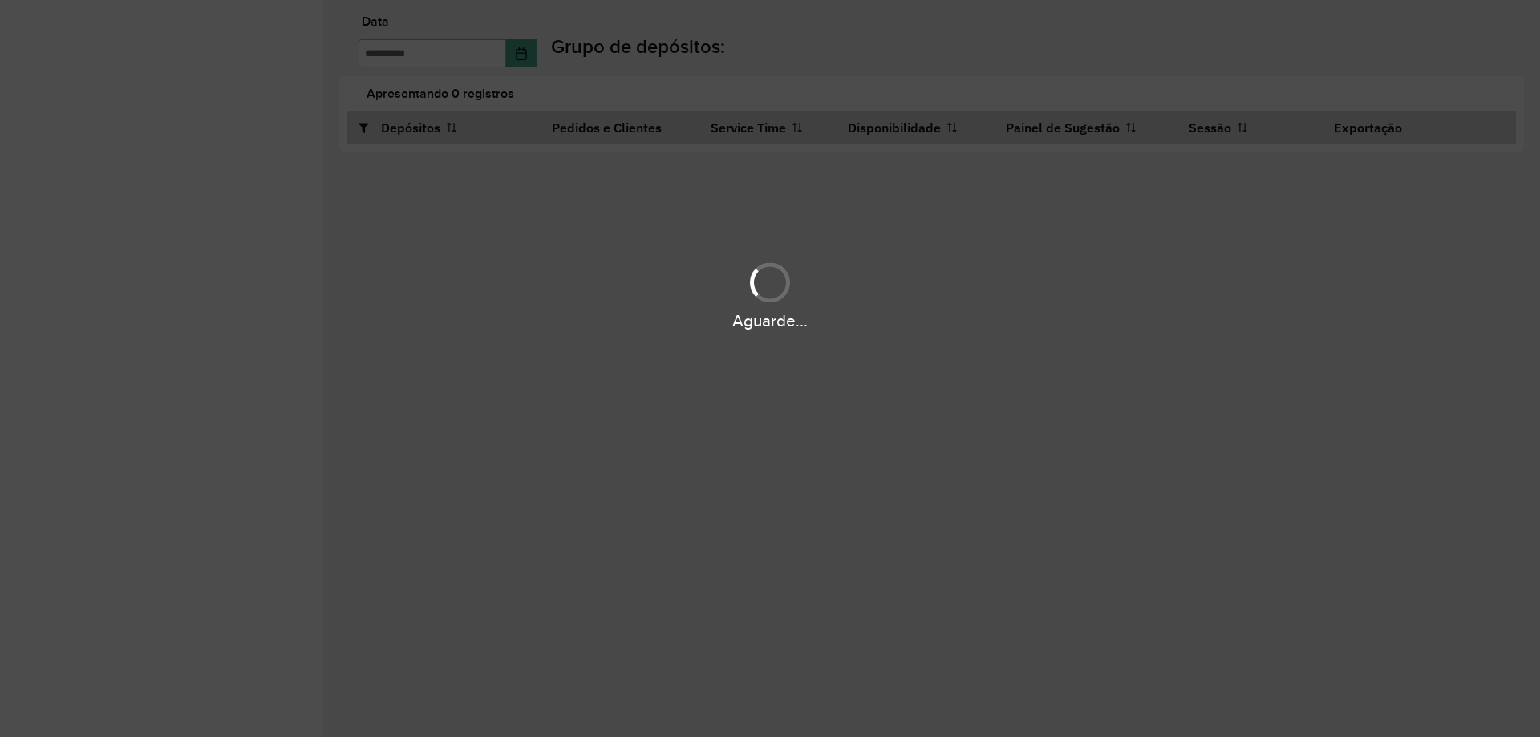
type input "**********"
